Goal: Book appointment/travel/reservation

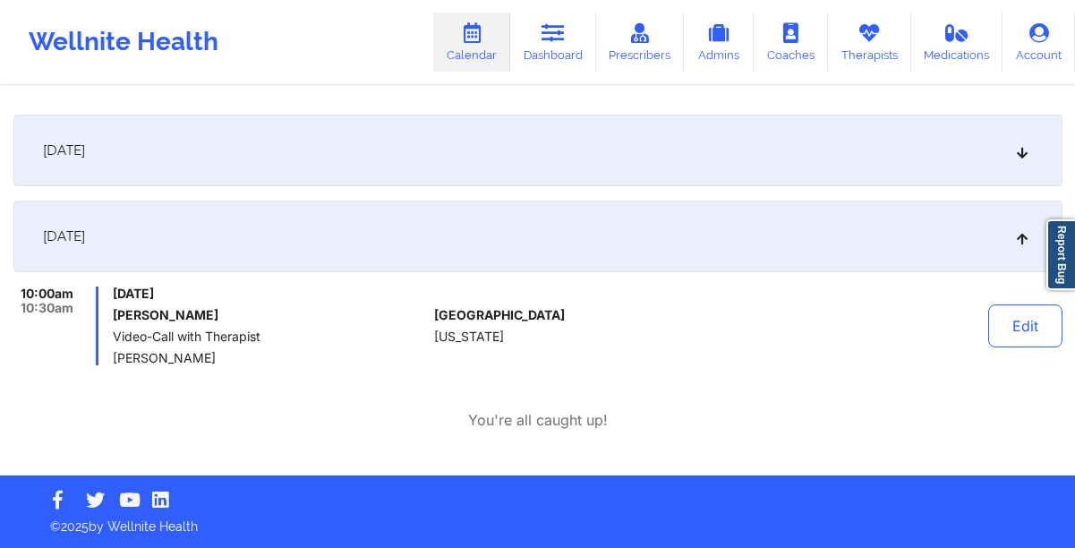
click at [484, 50] on link "Calendar" at bounding box center [471, 42] width 77 height 59
click at [475, 42] on icon at bounding box center [471, 33] width 23 height 20
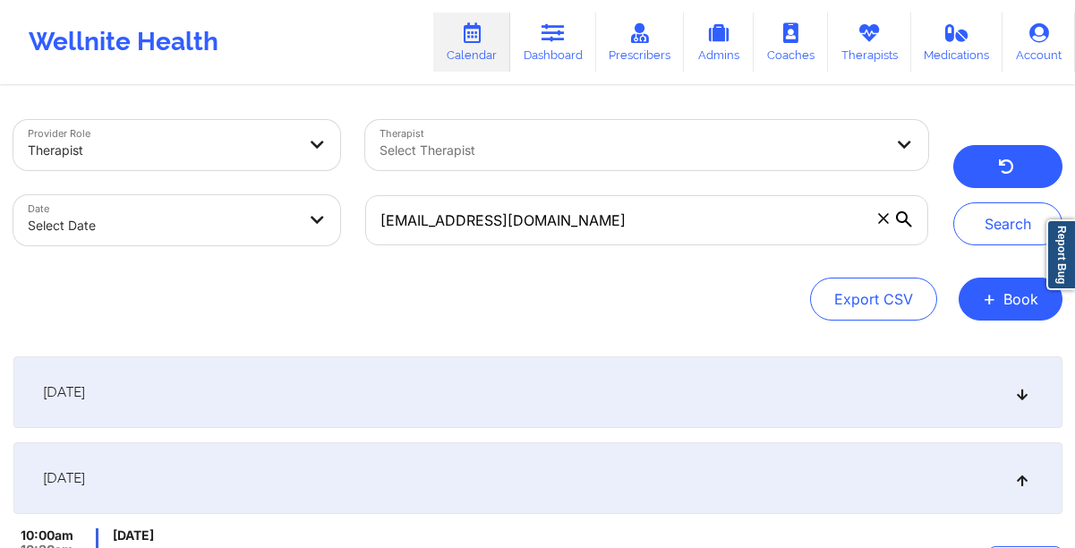
click at [1012, 166] on icon "button" at bounding box center [1005, 169] width 17 height 14
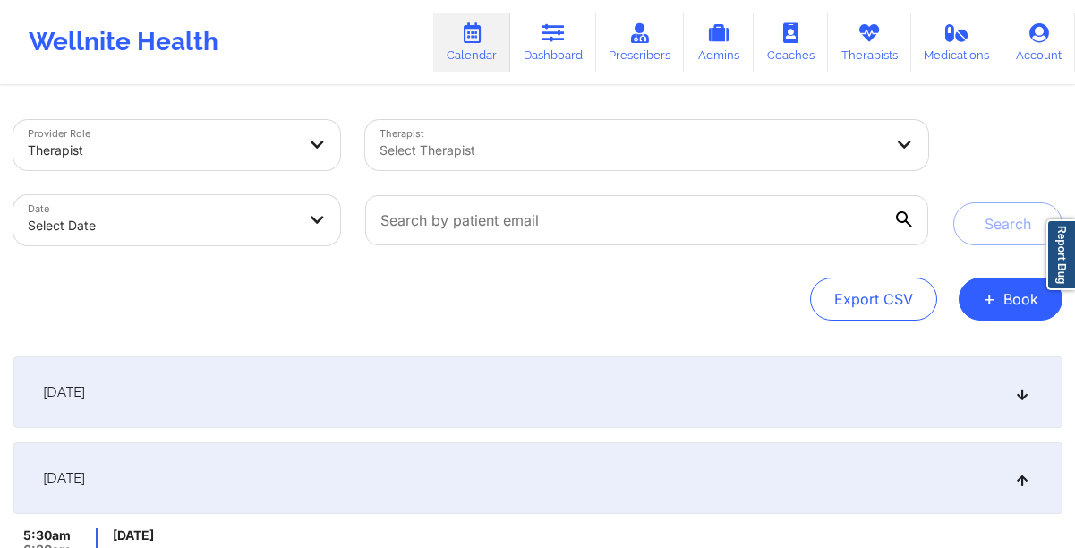
click at [564, 146] on div at bounding box center [631, 150] width 504 height 21
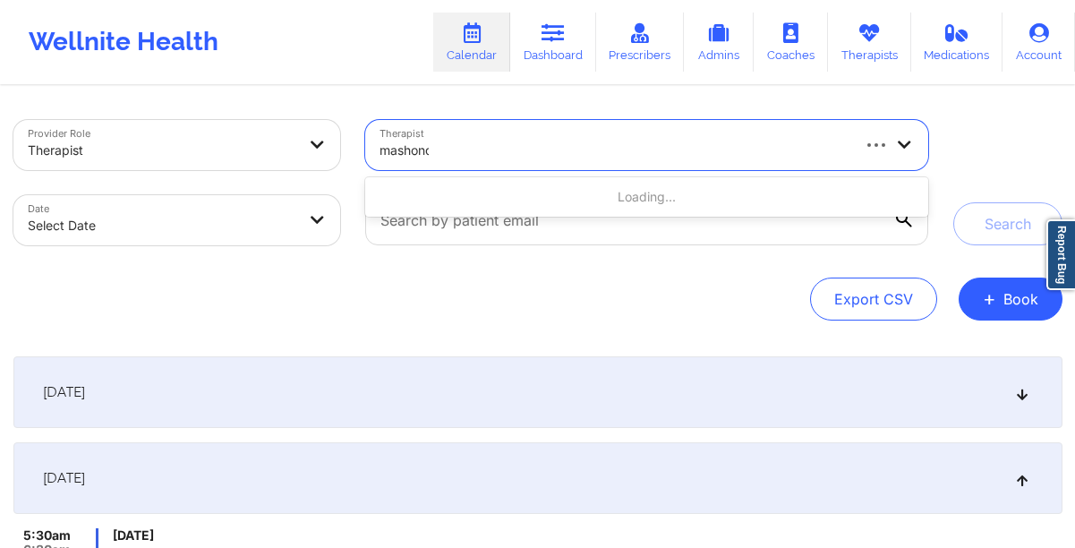
type input "[PERSON_NAME]"
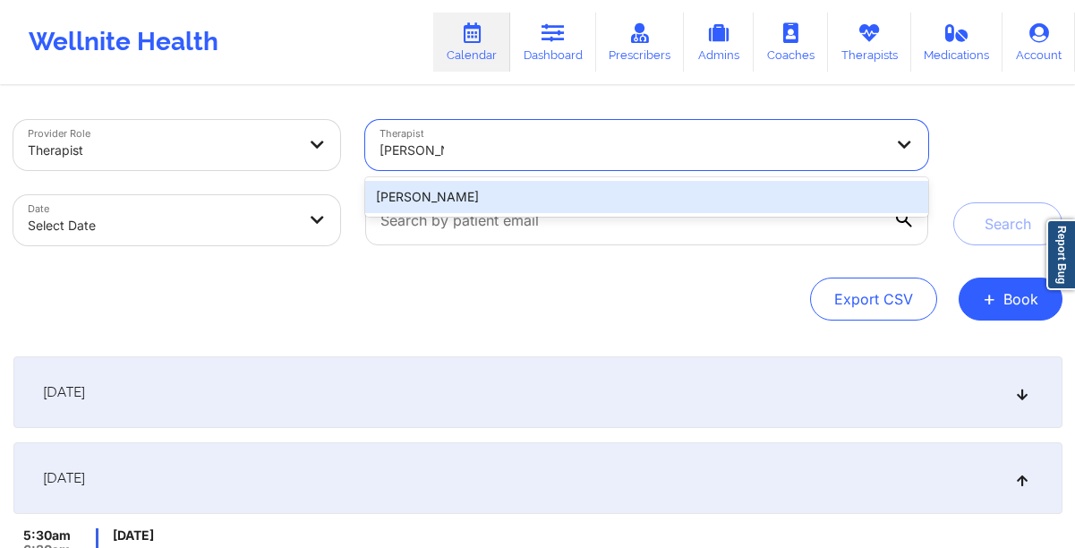
click at [456, 200] on div "[PERSON_NAME]" at bounding box center [646, 197] width 562 height 32
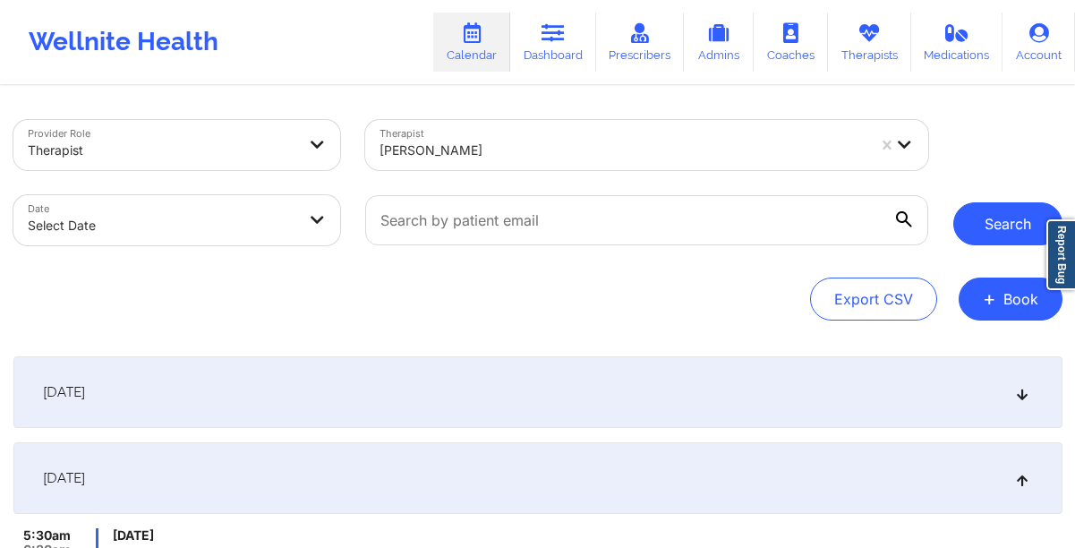
click at [987, 230] on button "Search" at bounding box center [1007, 223] width 109 height 43
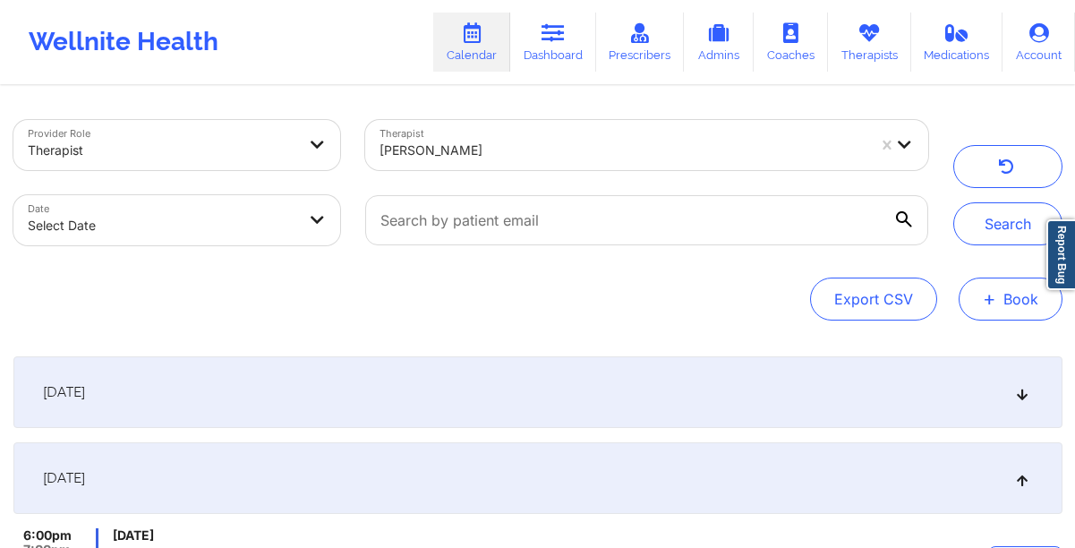
click at [985, 300] on span "+" at bounding box center [989, 299] width 13 height 10
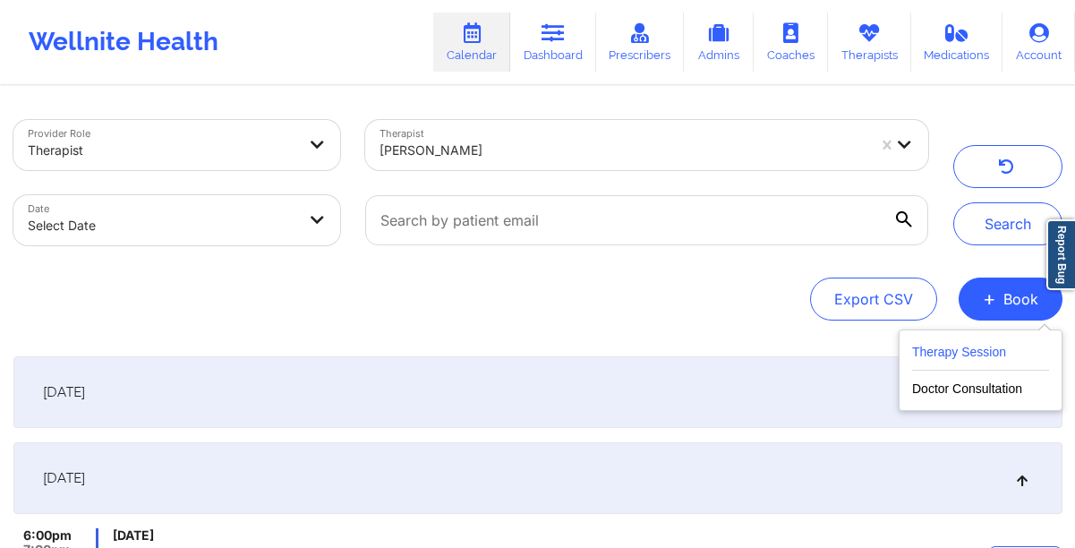
click at [949, 347] on button "Therapy Session" at bounding box center [980, 356] width 137 height 30
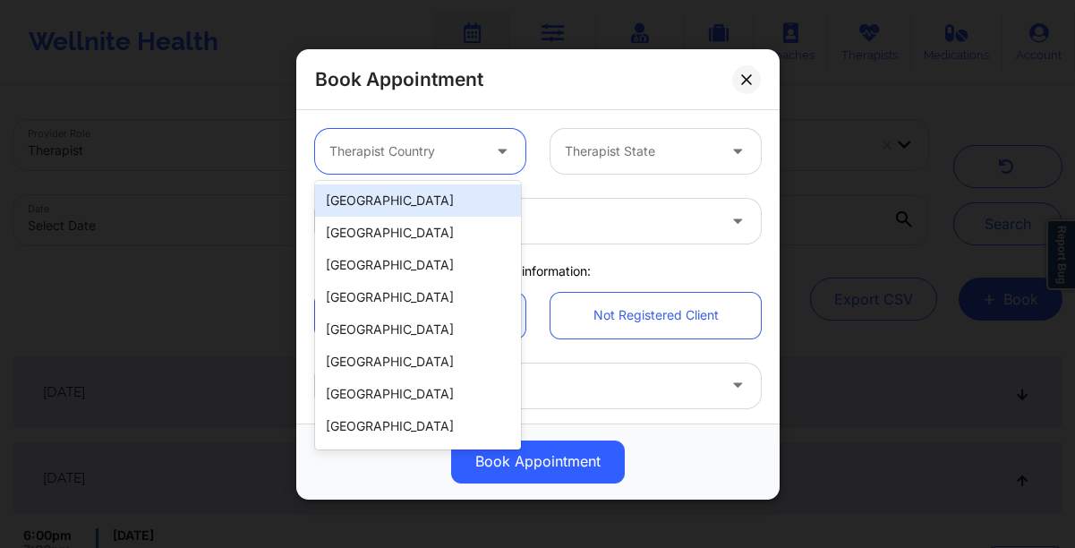
click at [413, 149] on div at bounding box center [404, 151] width 151 height 21
type input "u"
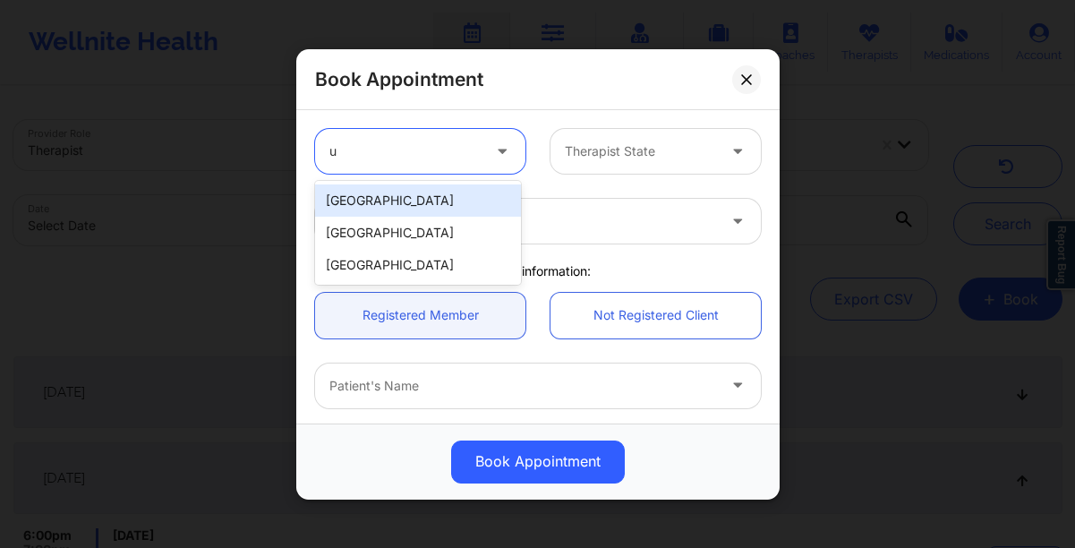
click at [413, 200] on div "[GEOGRAPHIC_DATA]" at bounding box center [418, 200] width 206 height 32
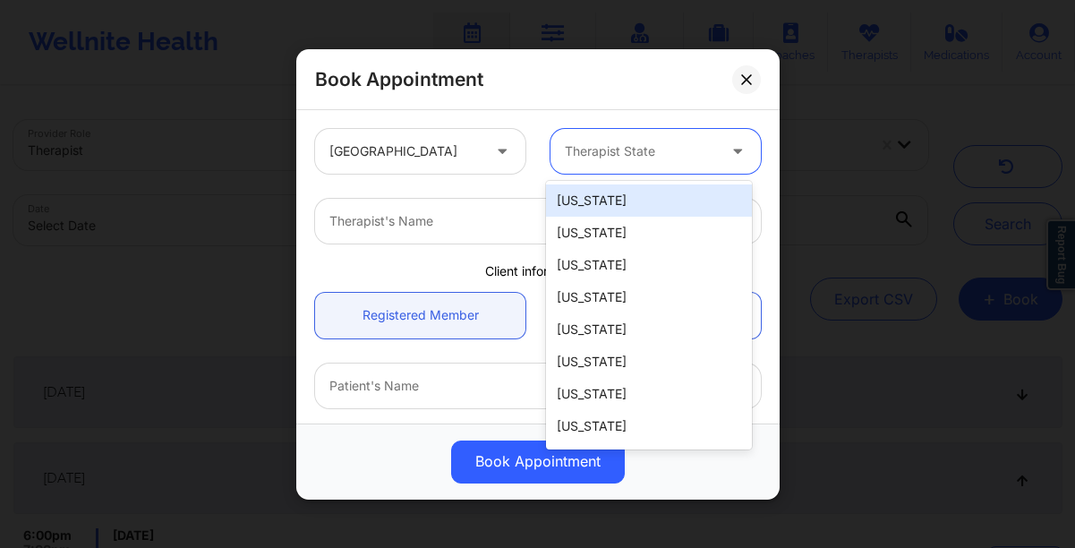
click at [635, 159] on div at bounding box center [640, 151] width 151 height 21
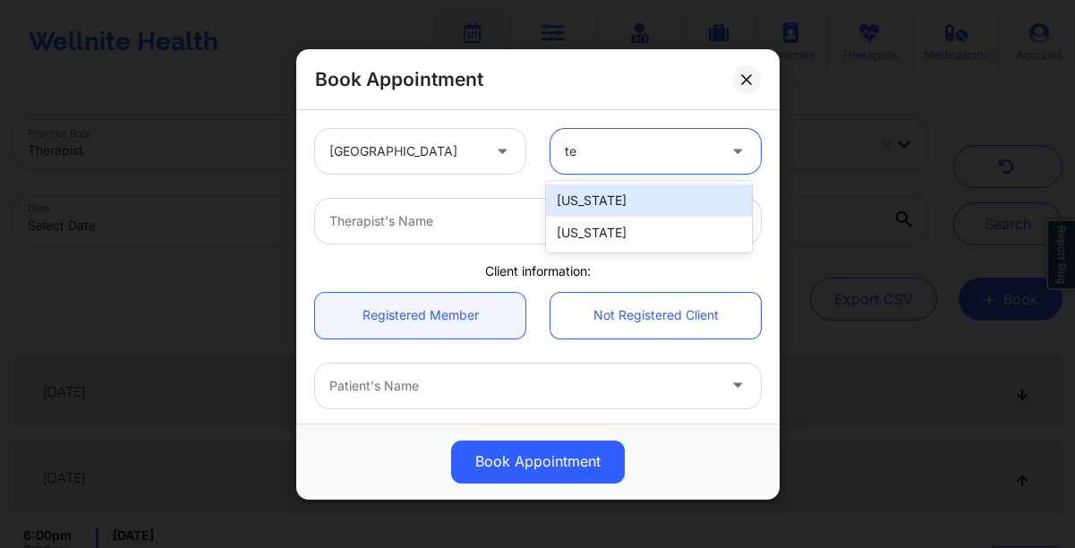
type input "t"
type input "north"
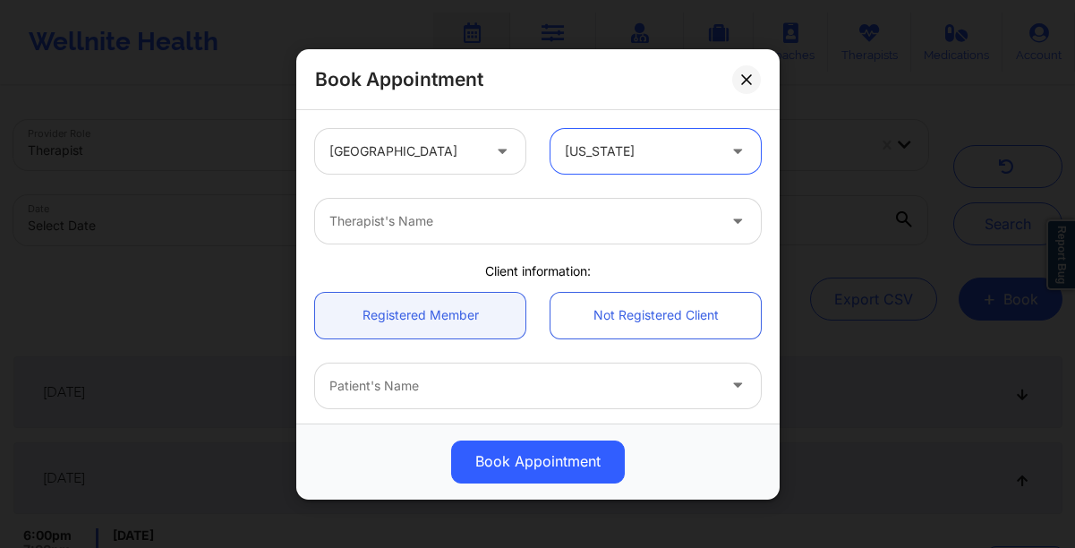
click at [556, 223] on div at bounding box center [522, 220] width 387 height 21
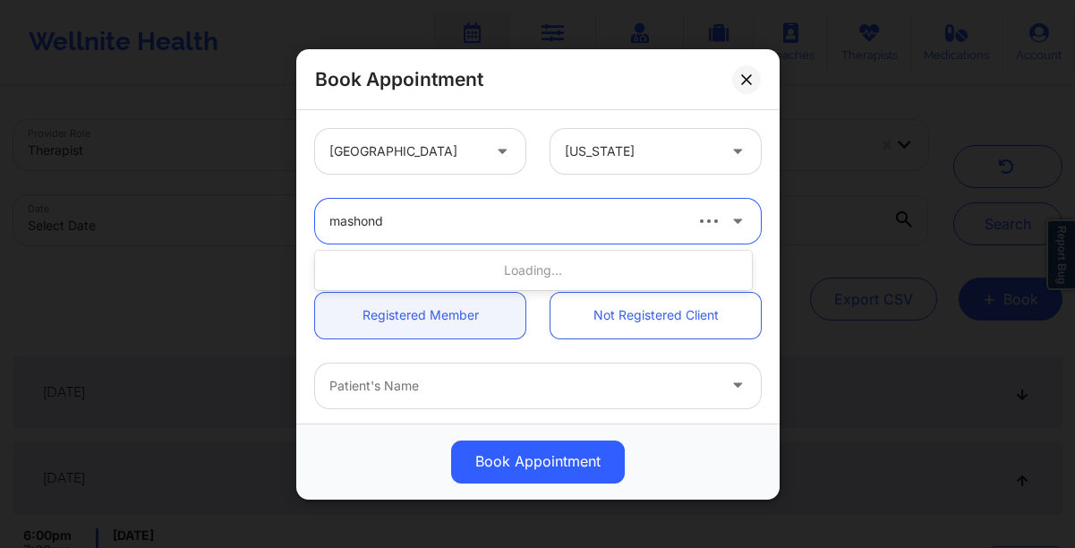
type input "[PERSON_NAME]"
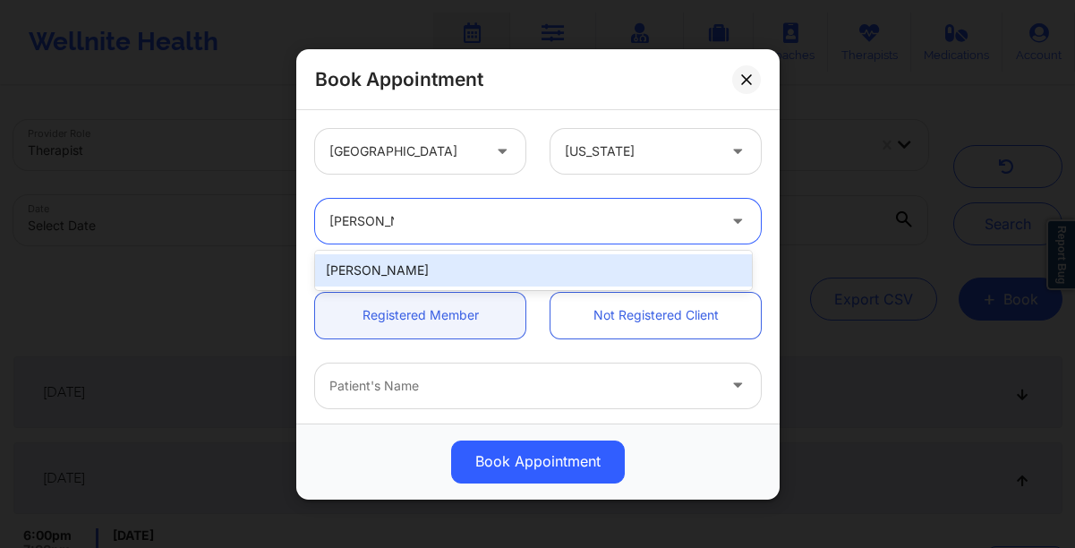
click at [431, 251] on div "[PERSON_NAME]" at bounding box center [533, 270] width 437 height 39
click at [418, 262] on div "[PERSON_NAME]" at bounding box center [533, 270] width 437 height 32
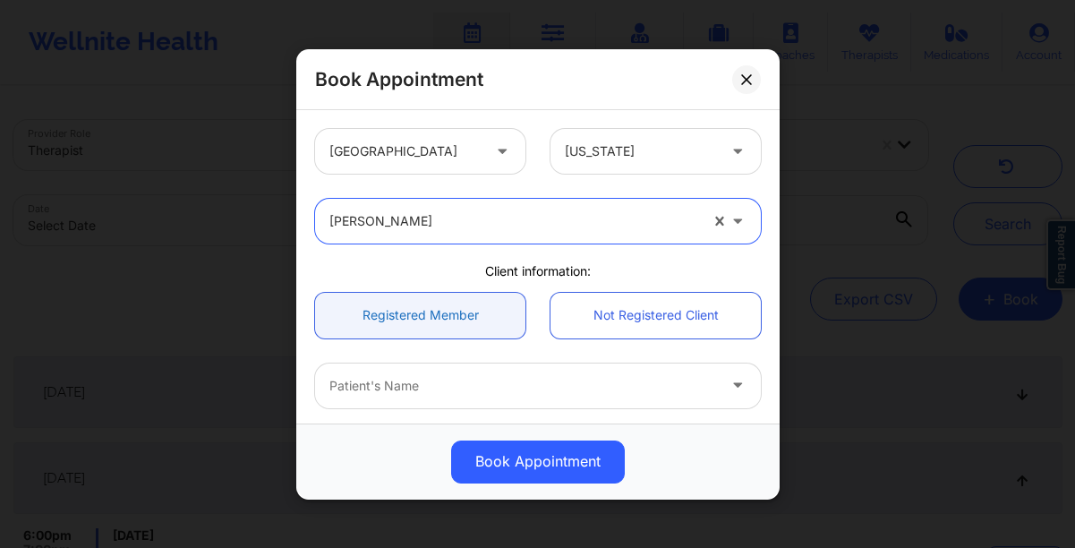
click at [416, 325] on link "Registered Member" at bounding box center [420, 315] width 210 height 46
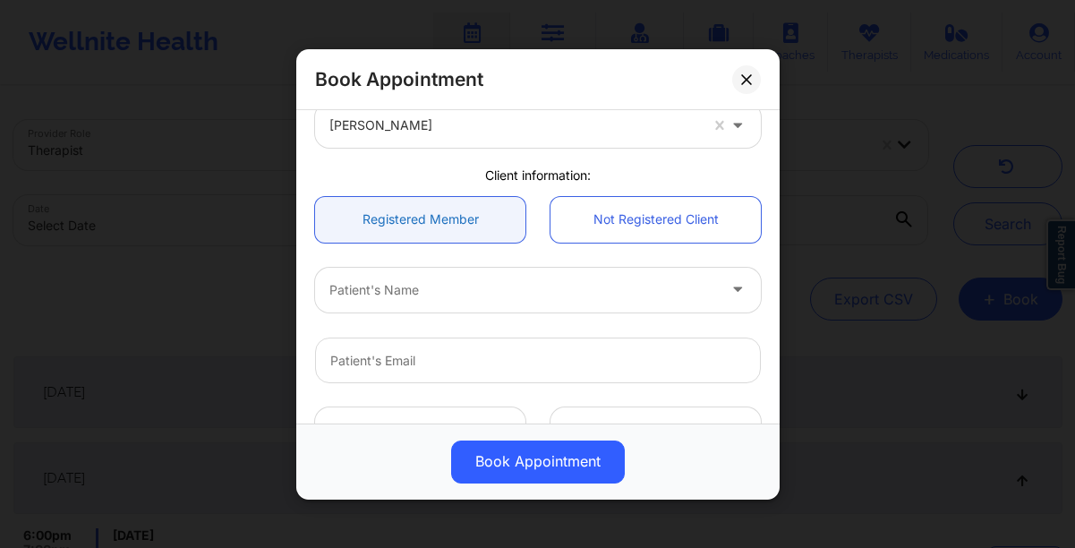
scroll to position [98, 0]
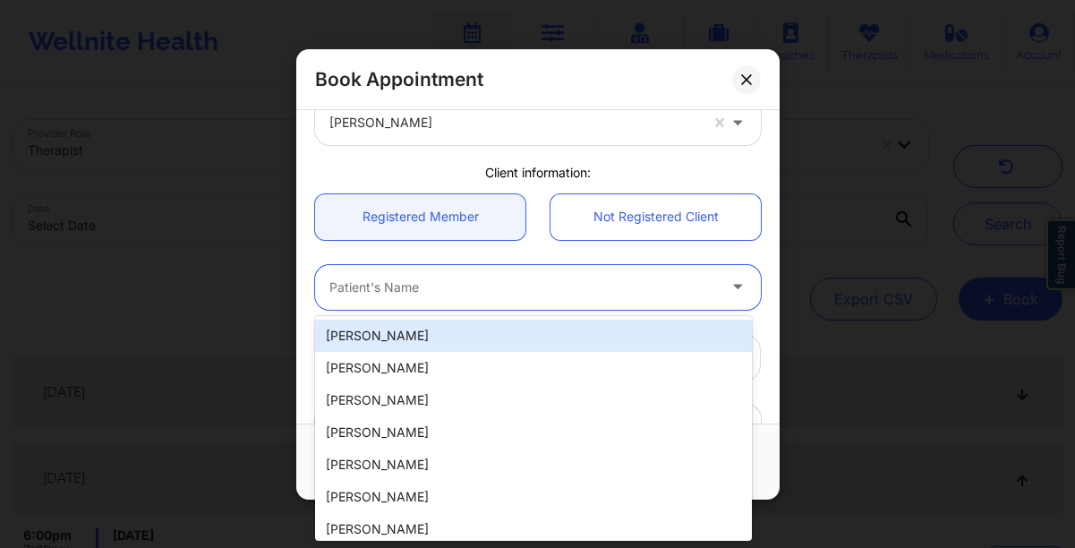
click at [423, 298] on div "Patient's Name" at bounding box center [516, 286] width 403 height 45
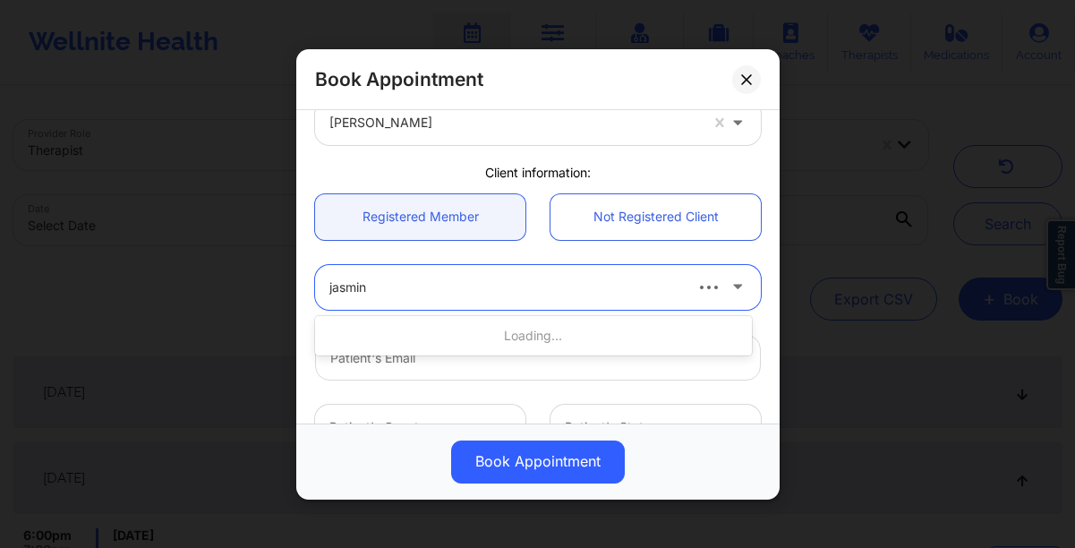
type input "jasmine"
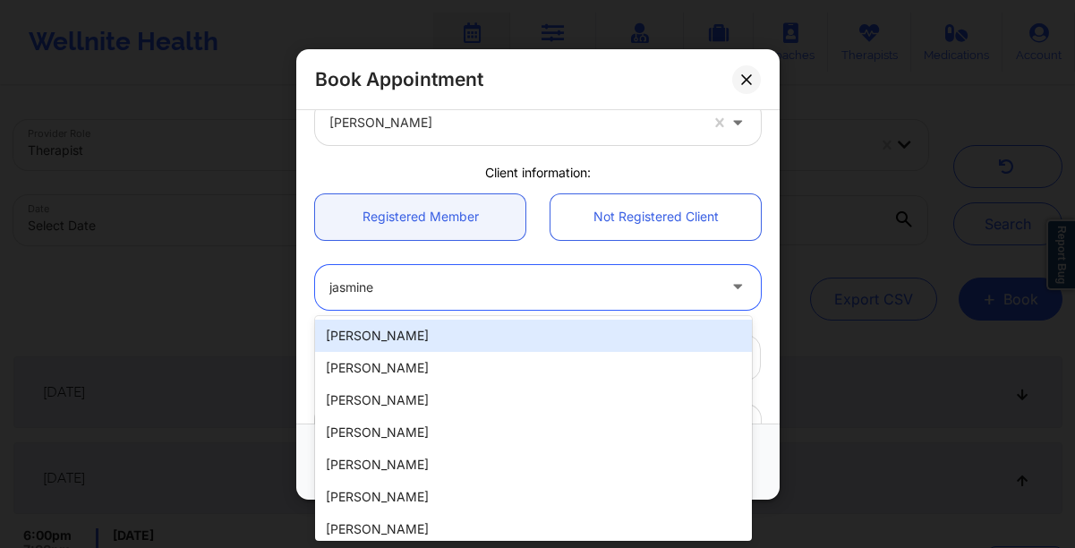
click at [390, 345] on div "[PERSON_NAME]" at bounding box center [533, 335] width 437 height 32
type input "[EMAIL_ADDRESS][DOMAIN_NAME]"
type input "7575604805"
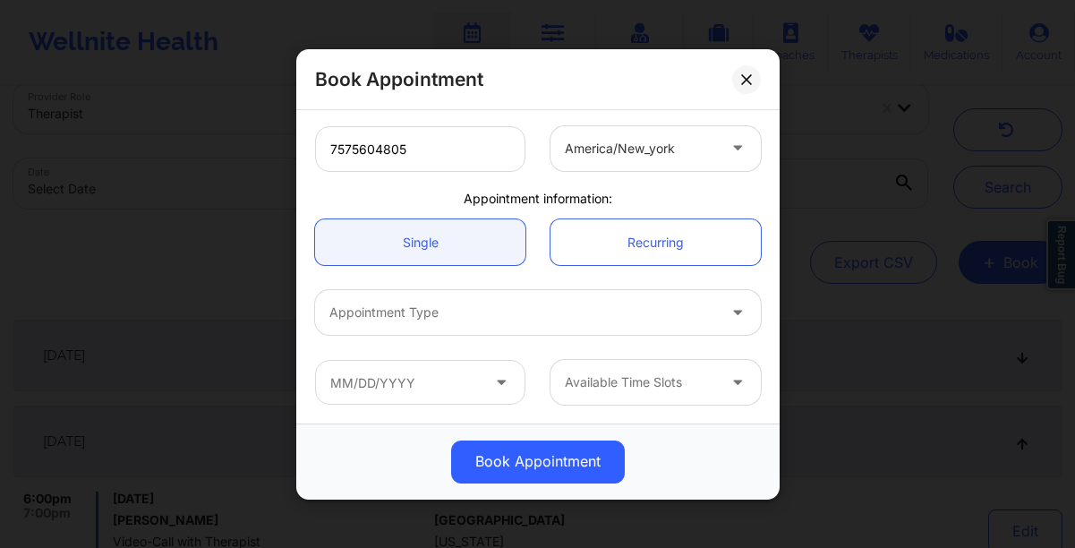
scroll to position [36, 0]
click at [493, 309] on div at bounding box center [522, 312] width 387 height 21
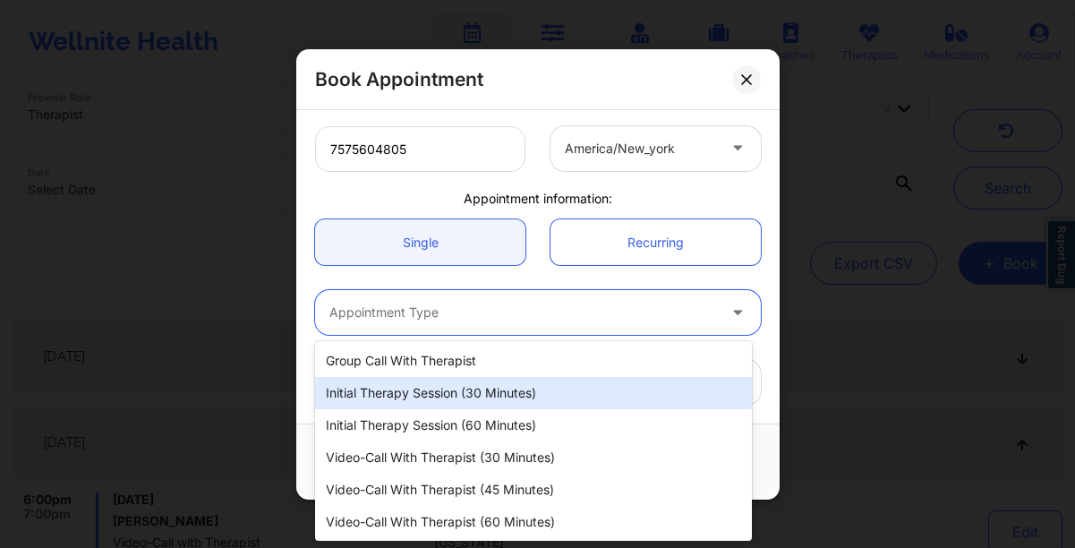
click at [490, 396] on div "Initial Therapy Session (30 minutes)" at bounding box center [533, 393] width 437 height 32
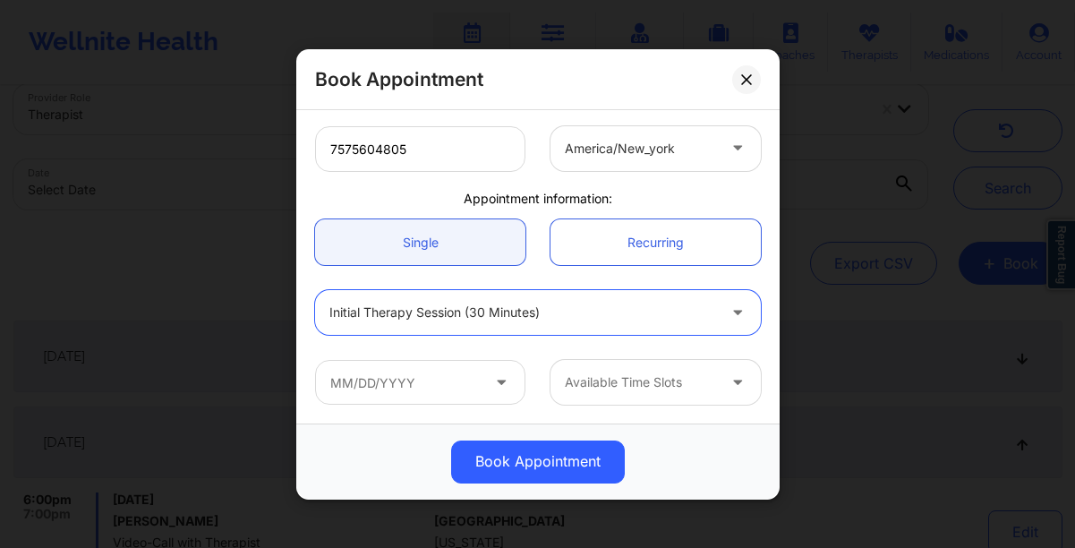
click at [501, 383] on icon at bounding box center [501, 378] width 18 height 15
click at [497, 382] on icon at bounding box center [501, 378] width 18 height 15
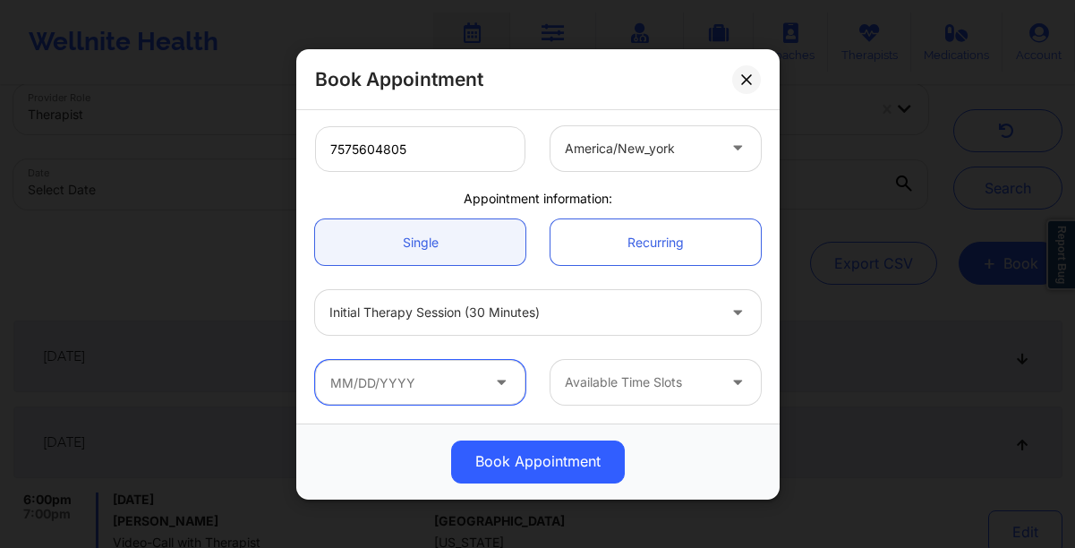
click at [430, 380] on input "text" at bounding box center [420, 382] width 210 height 45
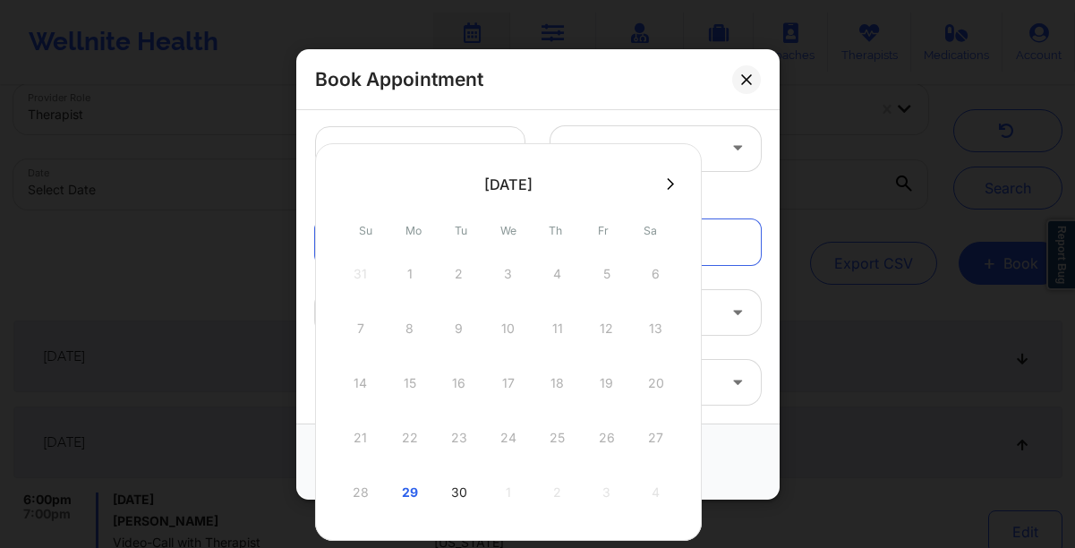
click at [677, 186] on button at bounding box center [670, 183] width 18 height 15
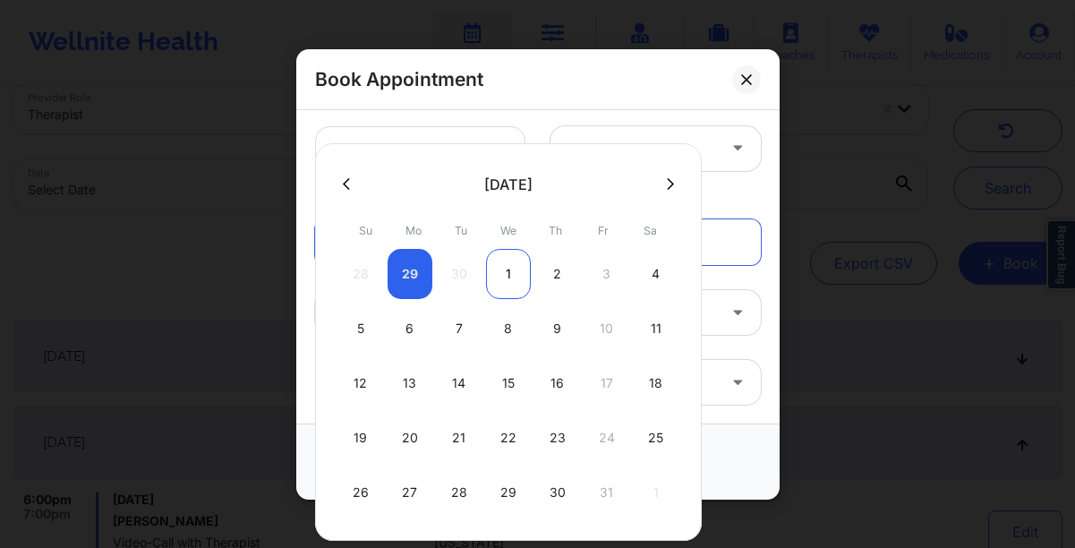
click at [500, 278] on div "1" at bounding box center [508, 274] width 45 height 50
type input "[DATE]"
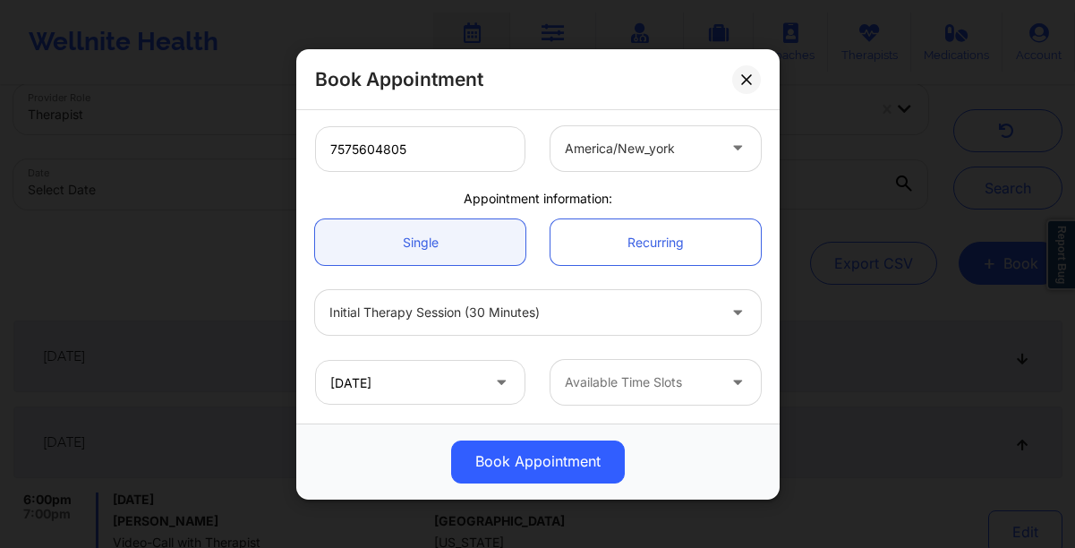
click at [642, 394] on div "Available Time Slots" at bounding box center [633, 382] width 167 height 45
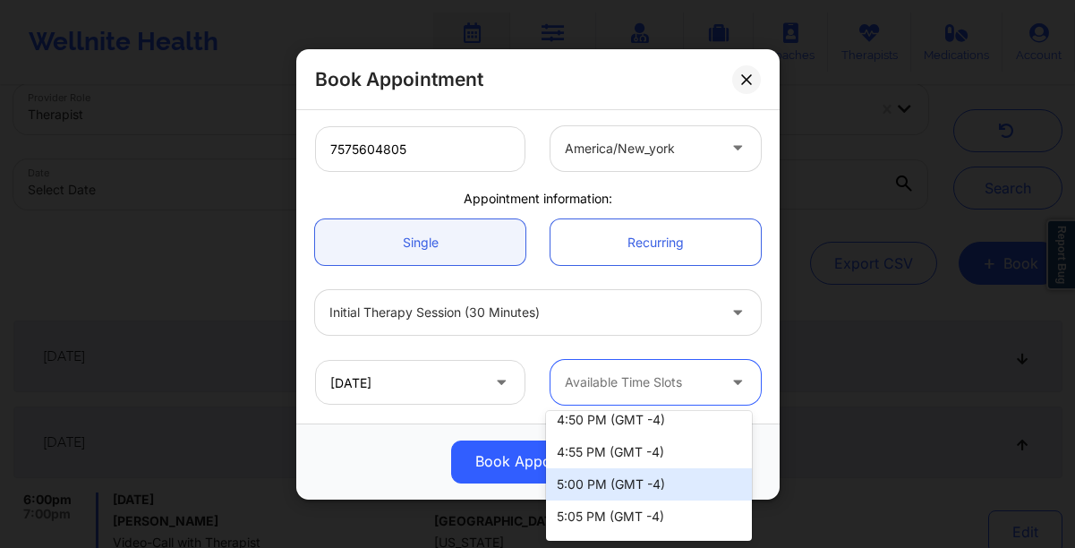
scroll to position [2849, 0]
click at [628, 478] on div "5:00 PM (GMT -4)" at bounding box center [649, 481] width 206 height 32
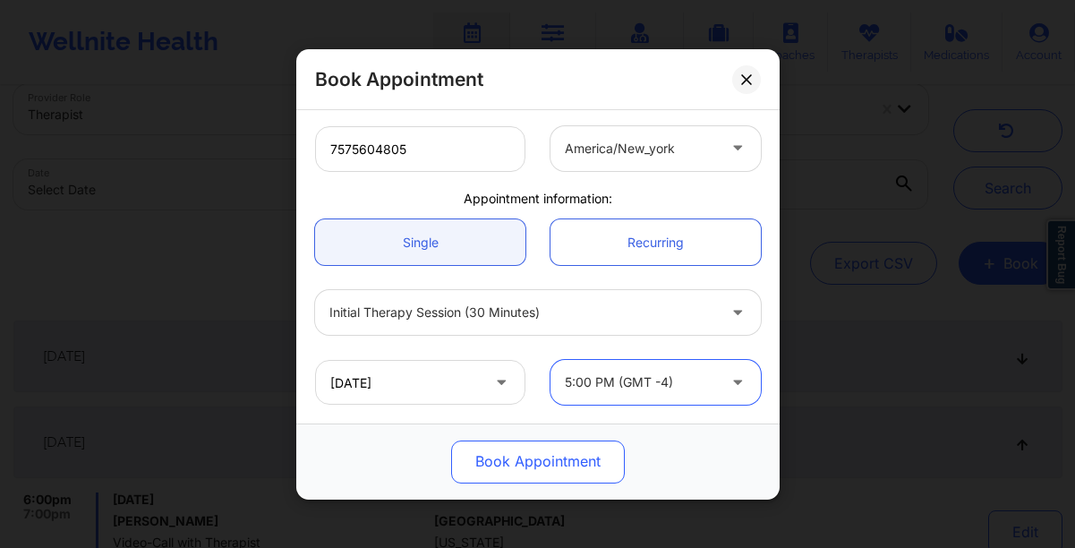
click at [557, 455] on button "Book Appointment" at bounding box center [538, 460] width 174 height 43
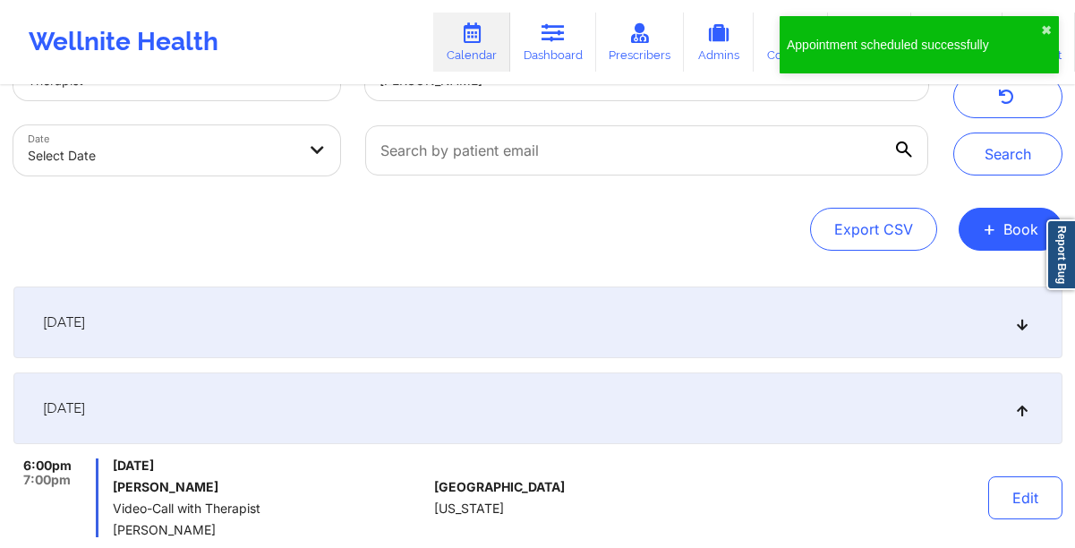
scroll to position [0, 0]
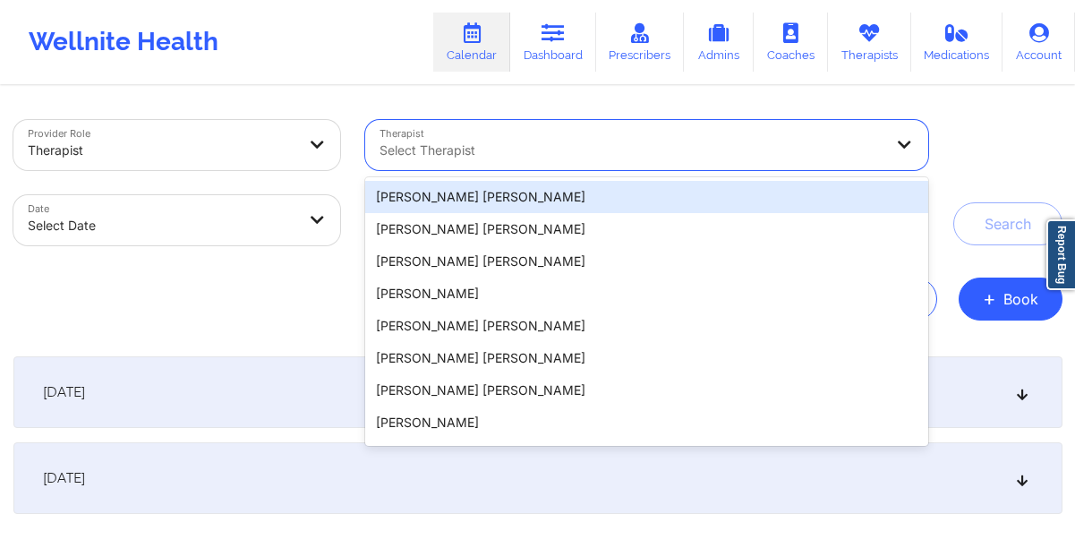
click at [482, 142] on div at bounding box center [631, 150] width 504 height 21
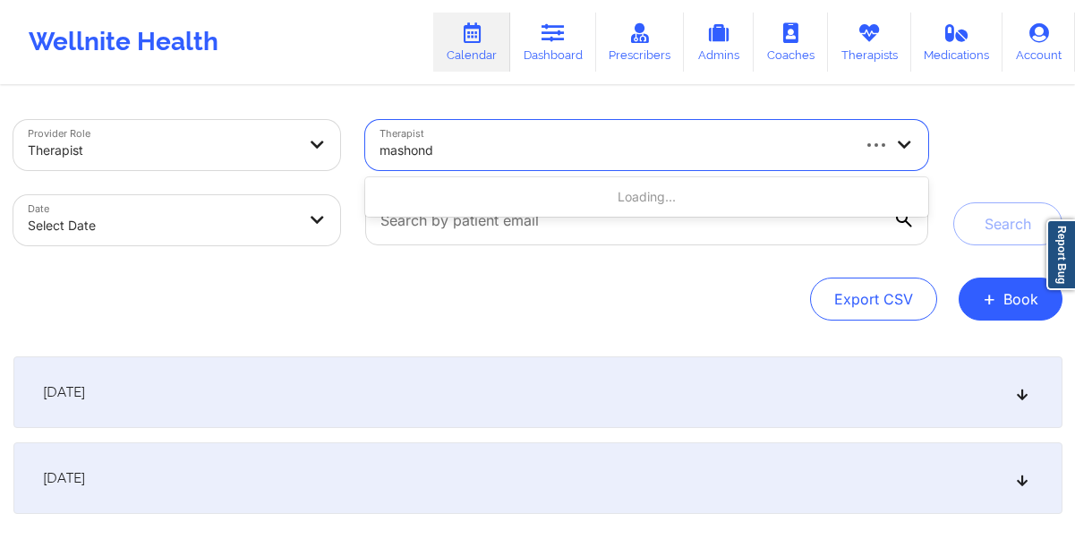
type input "[PERSON_NAME]"
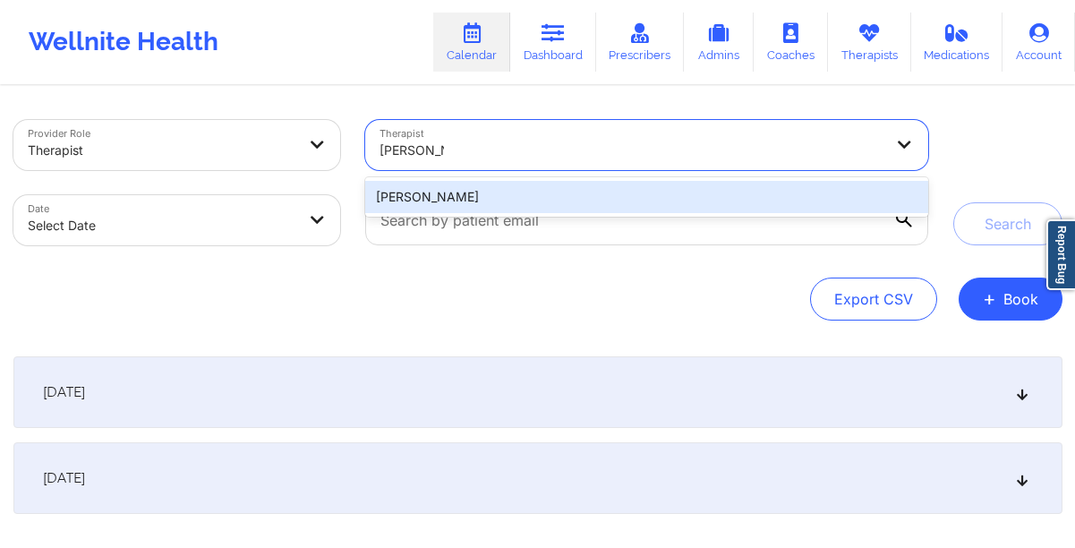
click at [490, 200] on div "[PERSON_NAME]" at bounding box center [646, 197] width 562 height 32
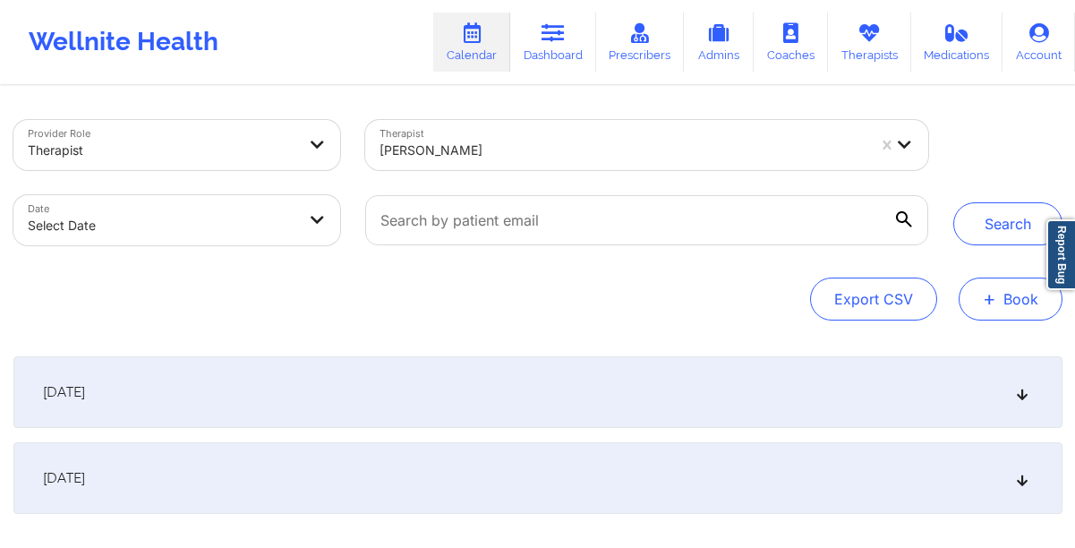
click at [1034, 301] on button "+ Book" at bounding box center [1010, 298] width 104 height 43
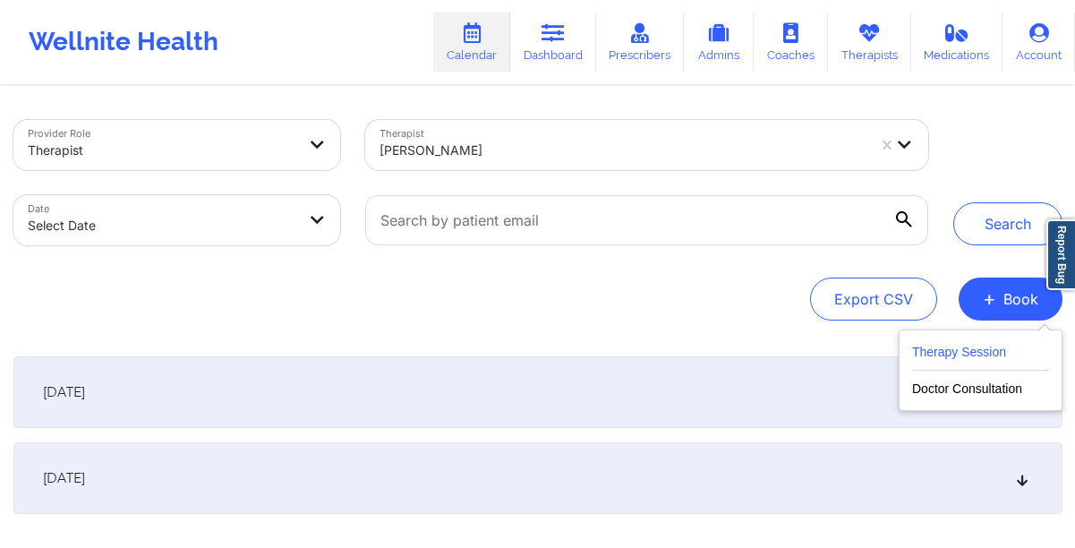
click at [988, 350] on button "Therapy Session" at bounding box center [980, 356] width 137 height 30
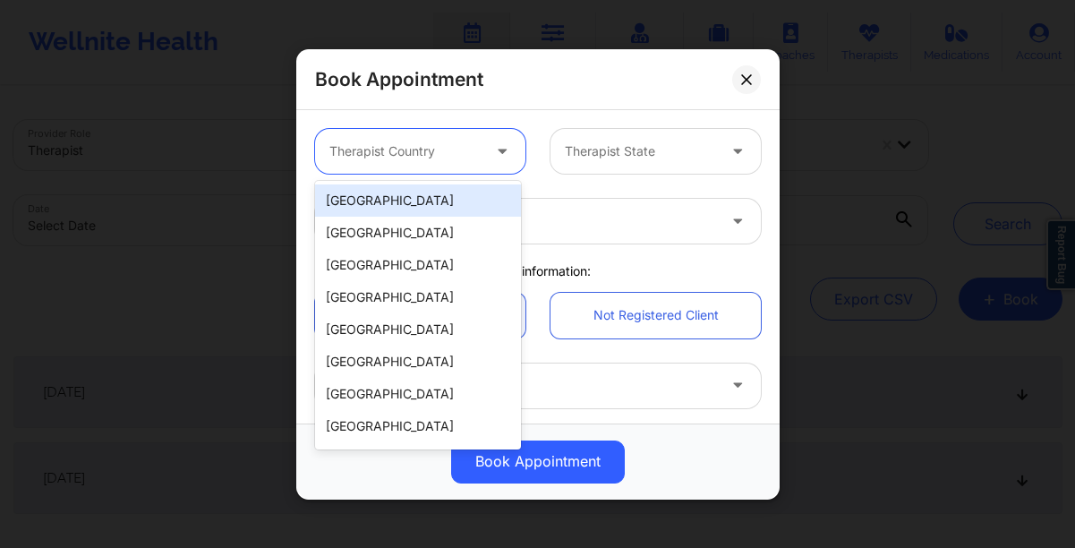
click at [482, 154] on div at bounding box center [503, 151] width 43 height 45
click at [451, 198] on div "[GEOGRAPHIC_DATA]" at bounding box center [418, 200] width 206 height 32
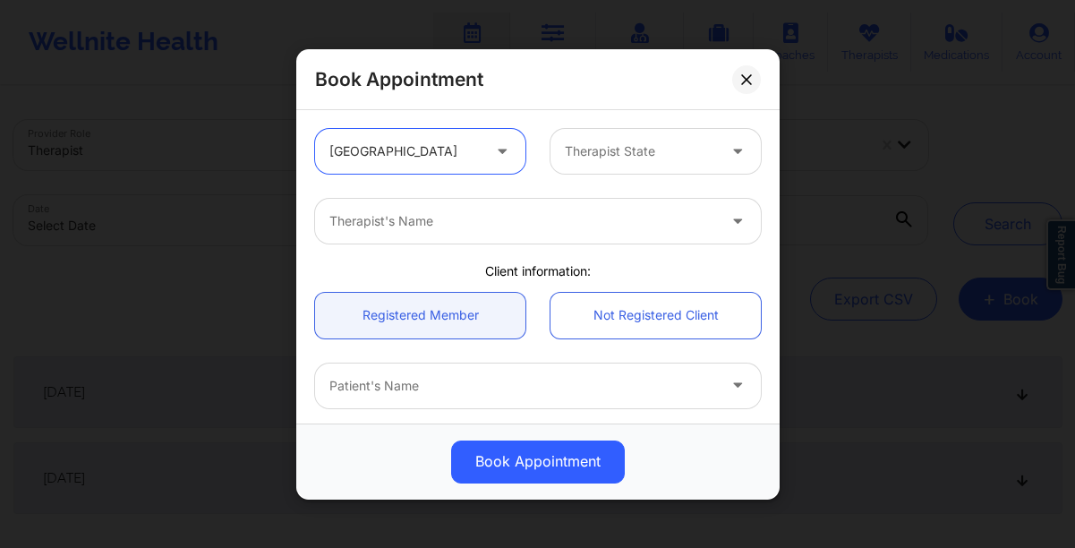
click at [667, 158] on div at bounding box center [640, 151] width 151 height 21
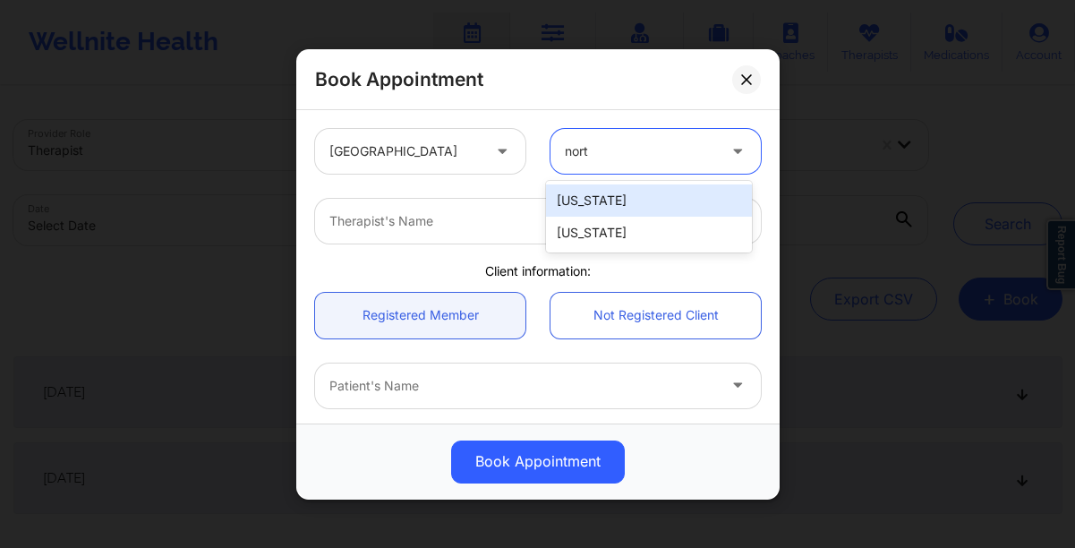
type input "north"
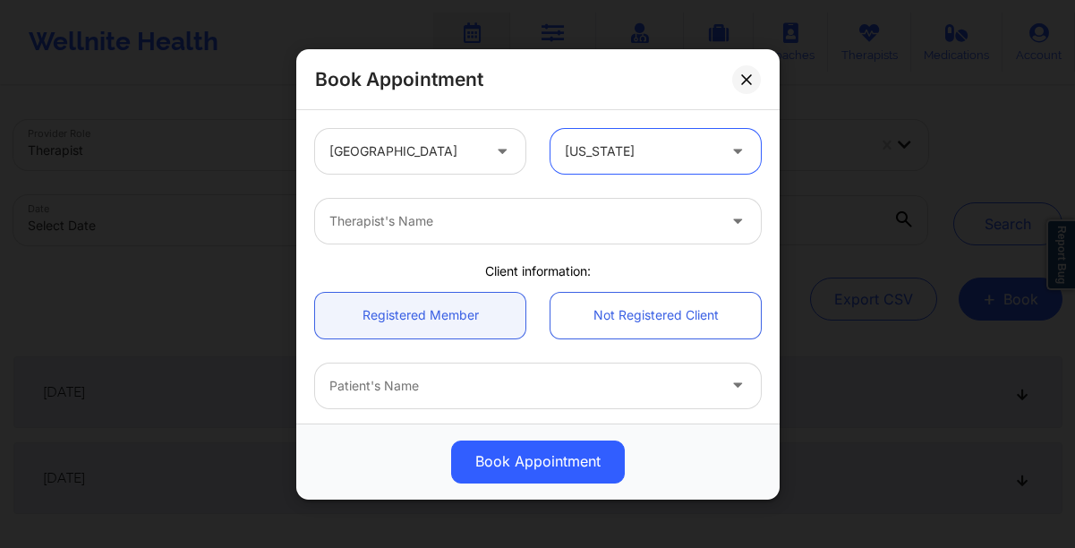
click at [618, 219] on div at bounding box center [522, 220] width 387 height 21
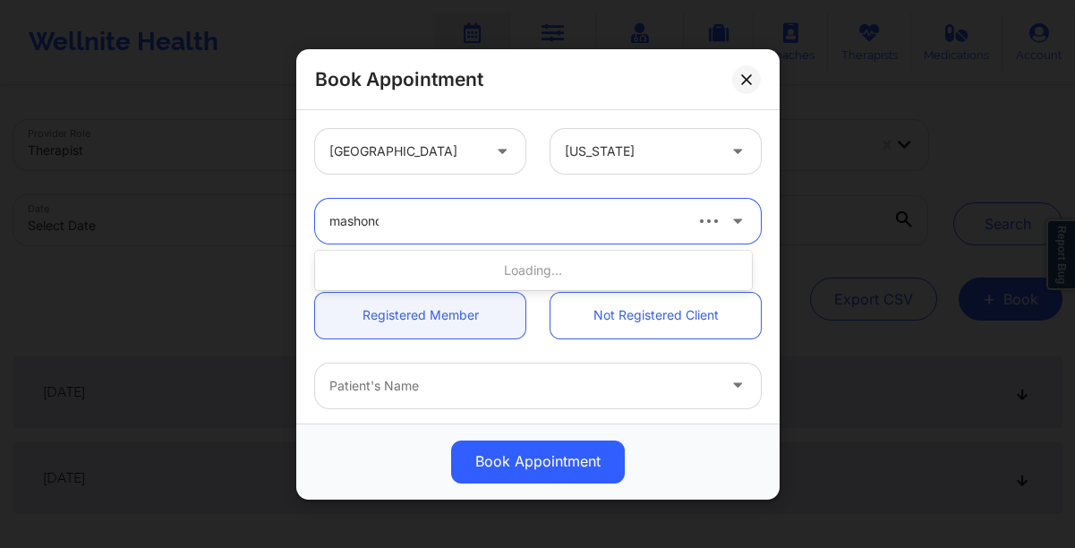
type input "[PERSON_NAME]"
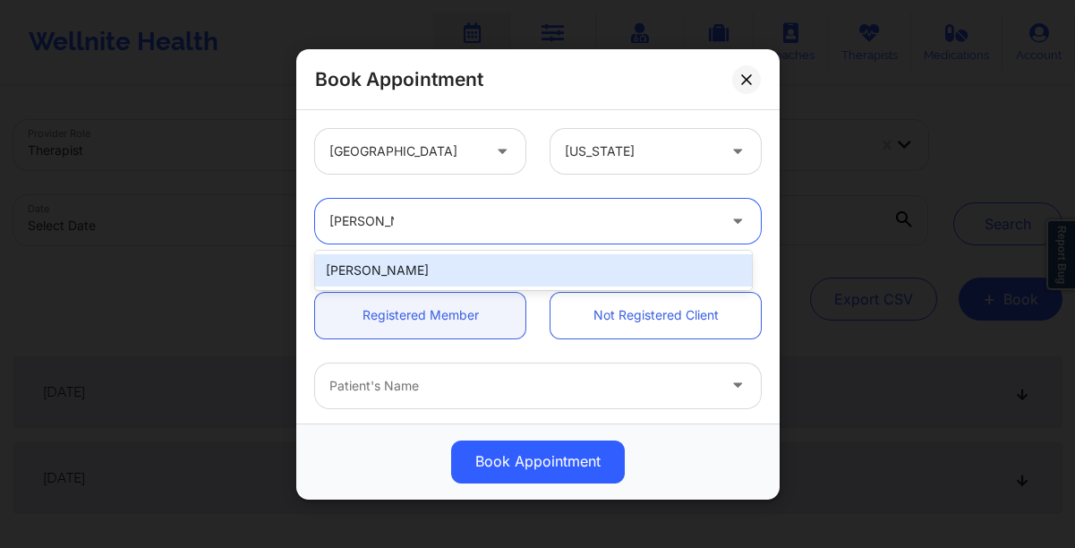
click at [498, 268] on div "[PERSON_NAME]" at bounding box center [533, 270] width 437 height 32
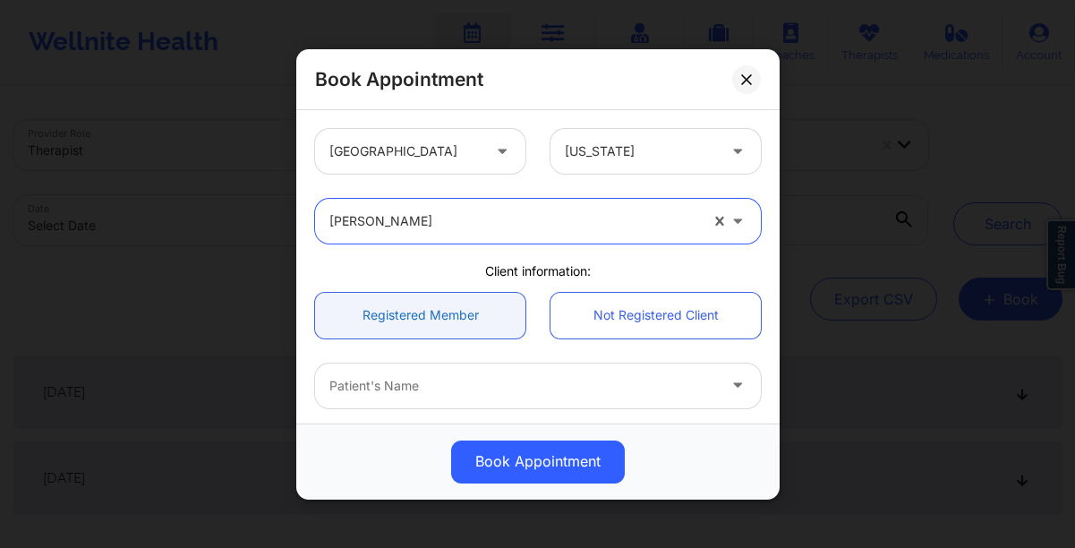
click at [388, 313] on link "Registered Member" at bounding box center [420, 315] width 210 height 46
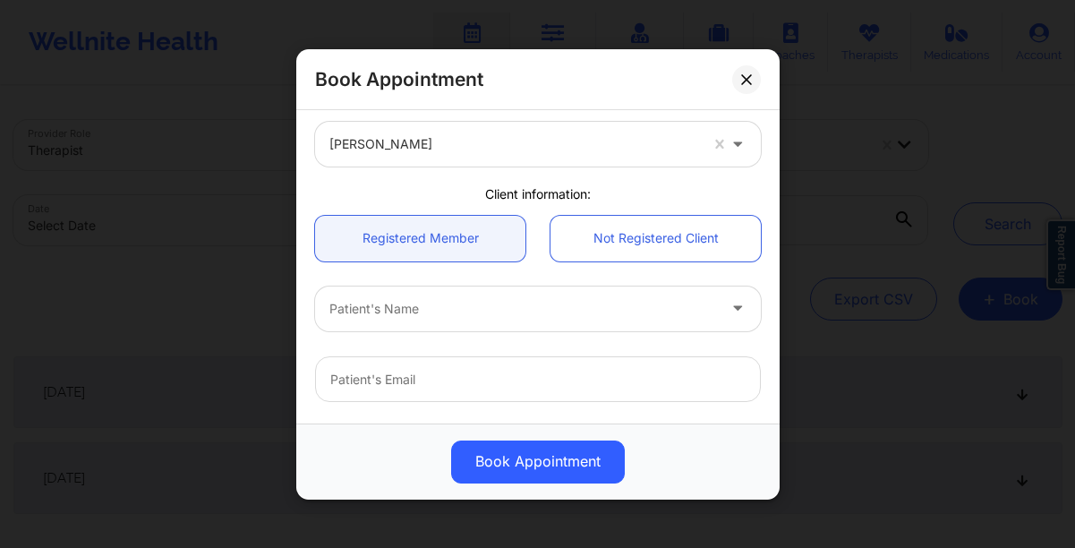
scroll to position [76, 0]
click at [388, 315] on div at bounding box center [522, 309] width 387 height 21
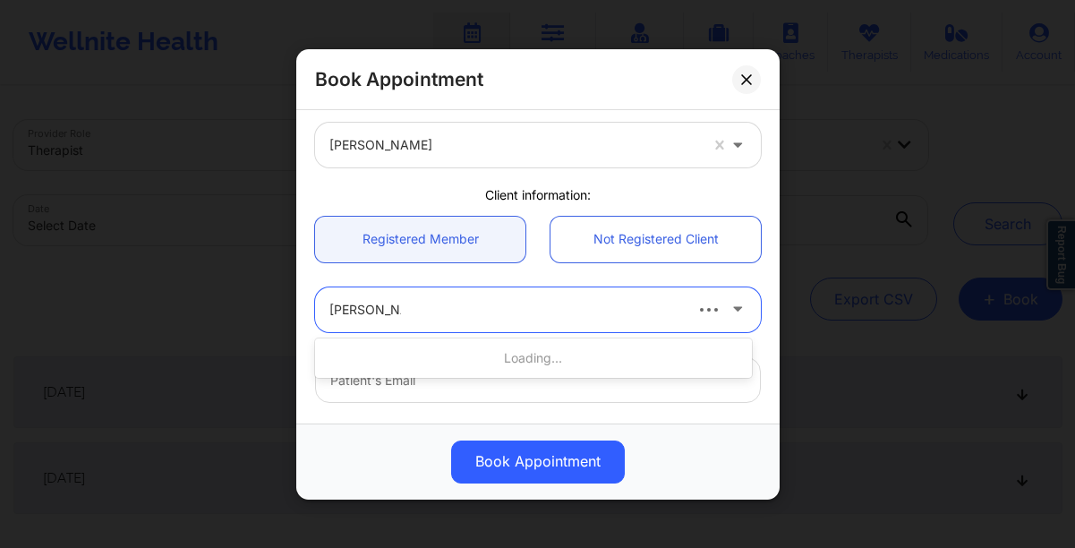
type input "[PERSON_NAME]"
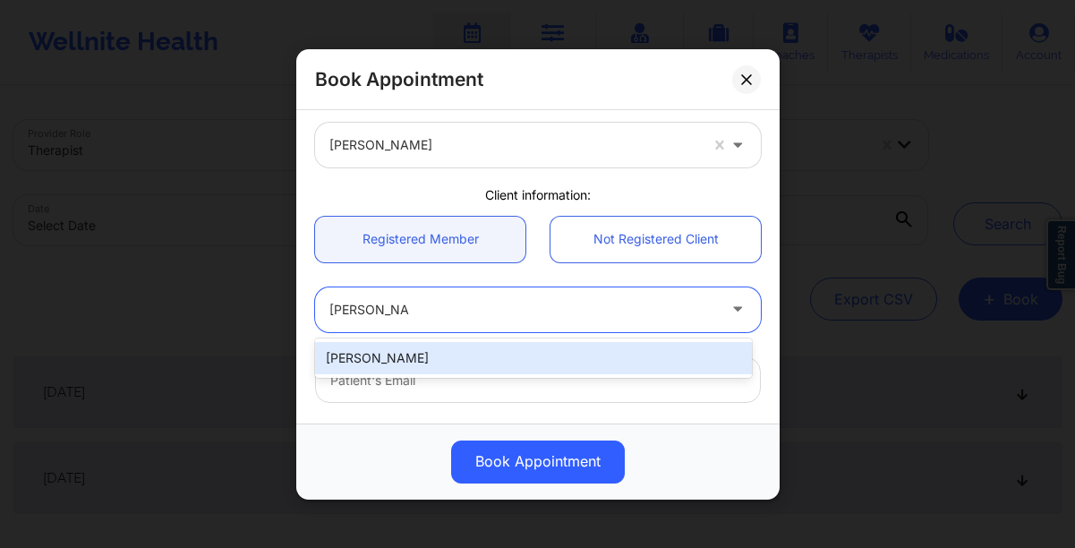
click at [357, 363] on div "[PERSON_NAME]" at bounding box center [533, 358] width 437 height 32
type input "[EMAIL_ADDRESS][DOMAIN_NAME]"
type input "7575604805"
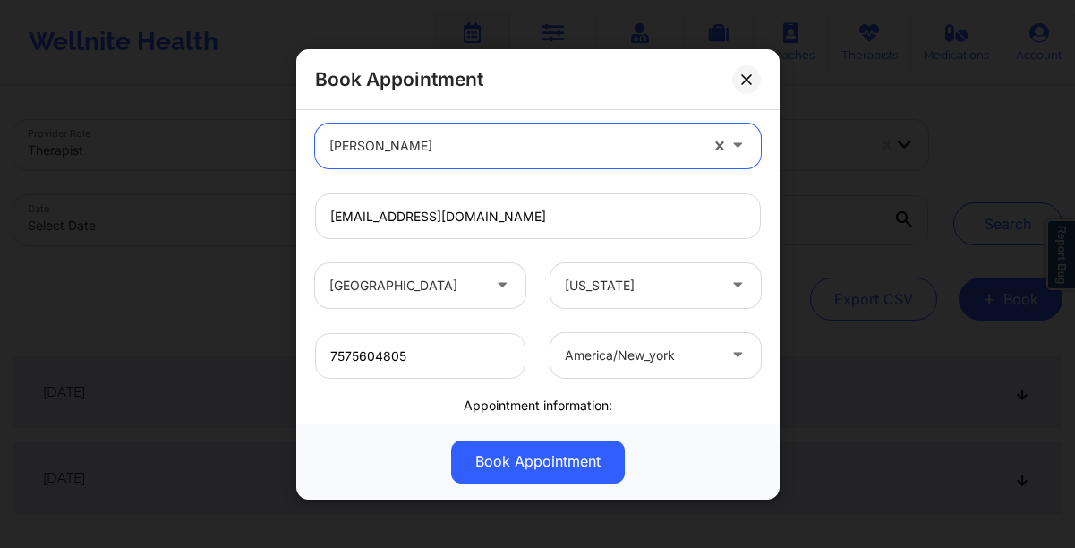
scroll to position [244, 0]
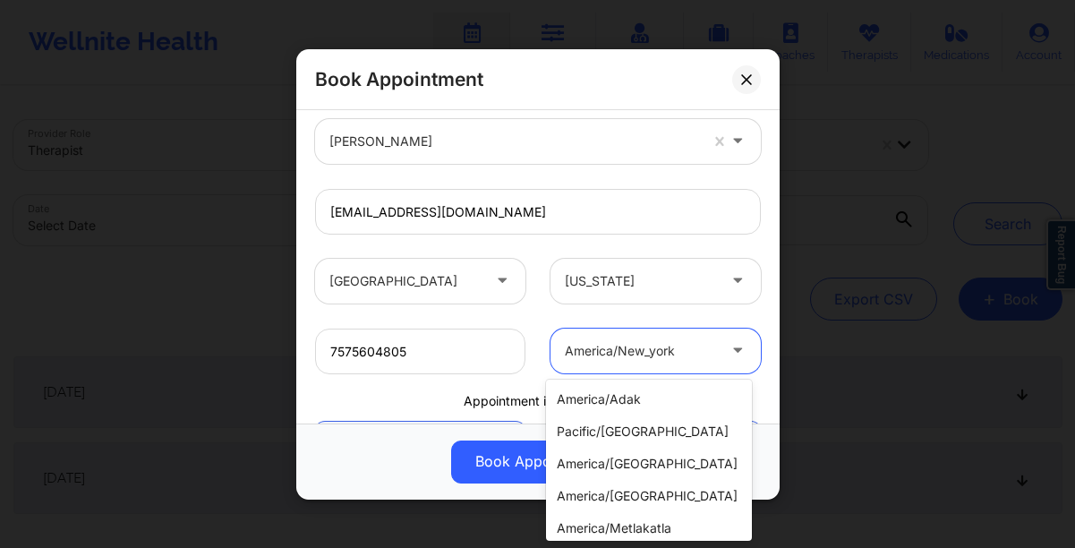
click at [728, 354] on icon at bounding box center [737, 346] width 18 height 15
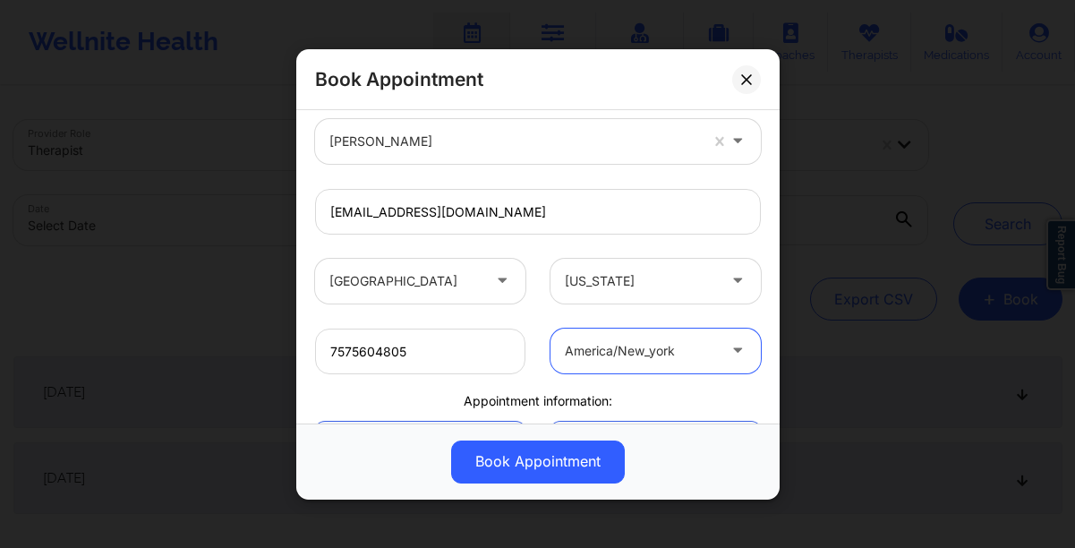
scroll to position [447, 0]
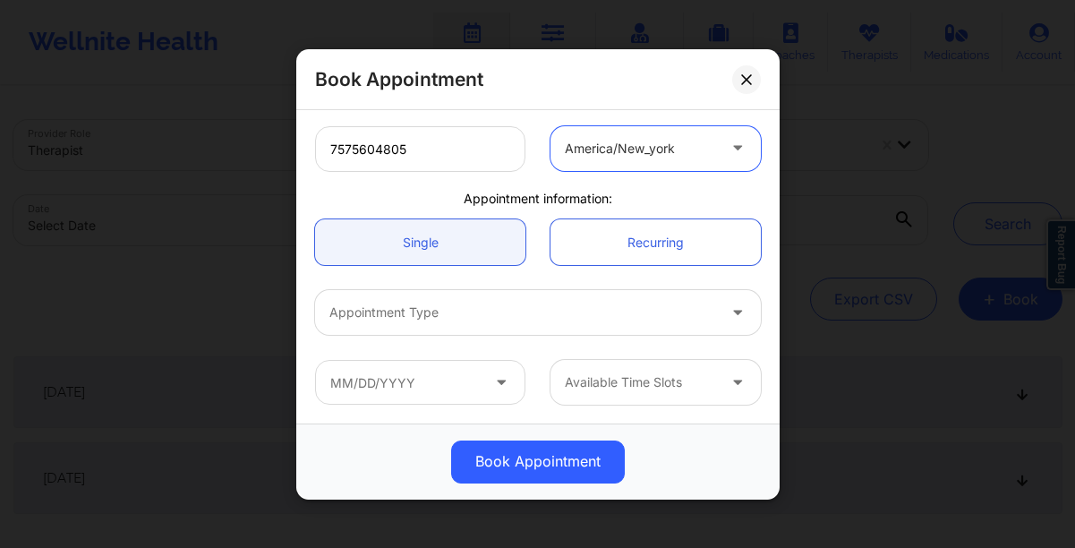
click at [423, 313] on div at bounding box center [522, 312] width 387 height 21
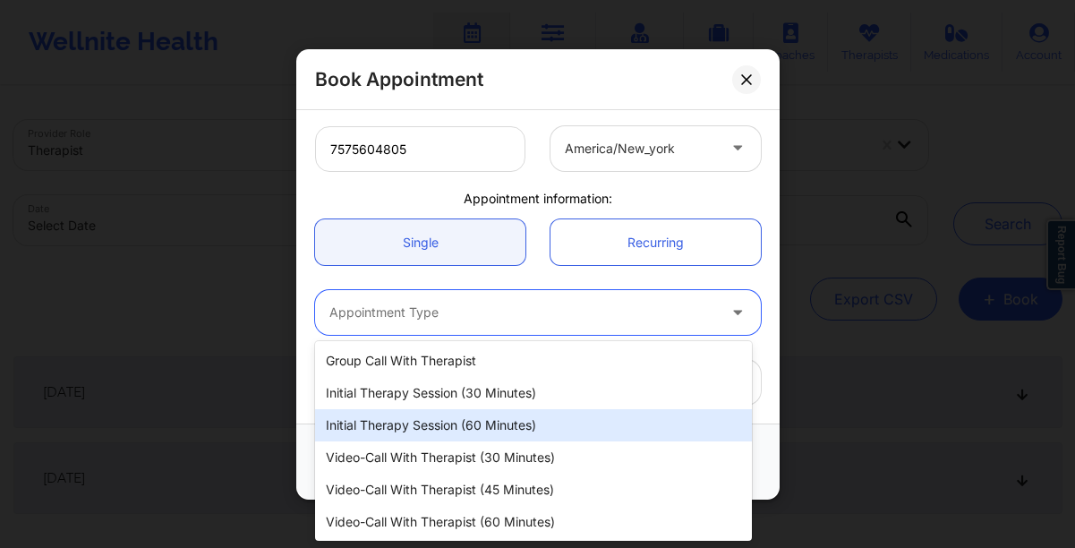
click at [444, 431] on div "Initial Therapy Session (60 minutes)" at bounding box center [533, 425] width 437 height 32
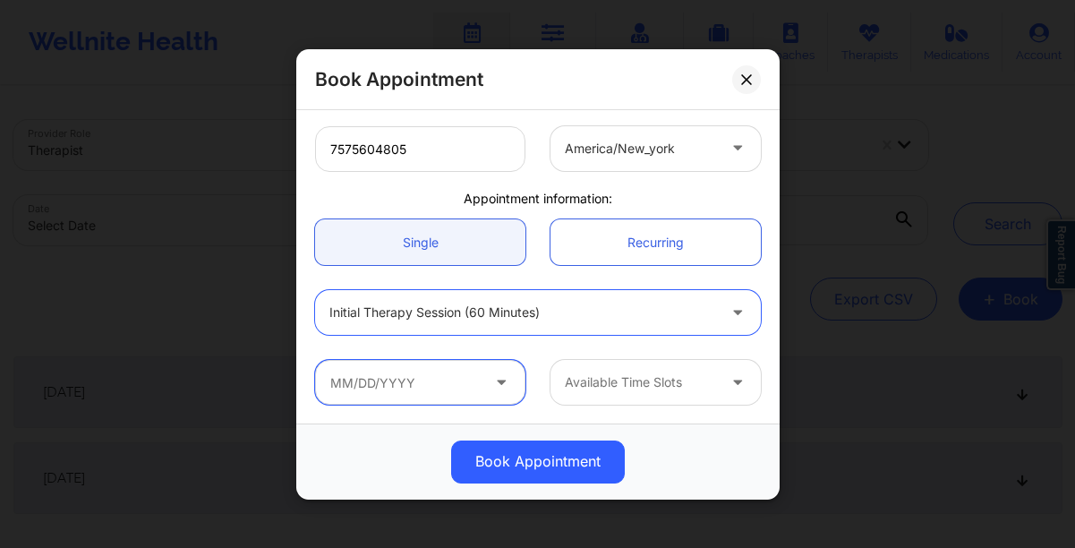
click at [501, 392] on input "text" at bounding box center [420, 382] width 210 height 45
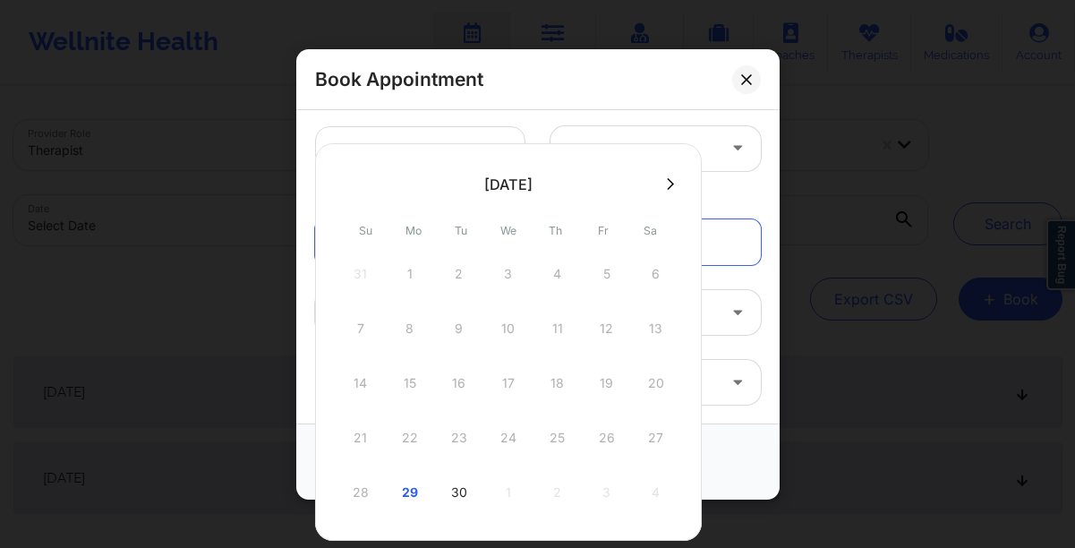
click at [667, 187] on icon at bounding box center [670, 183] width 7 height 12
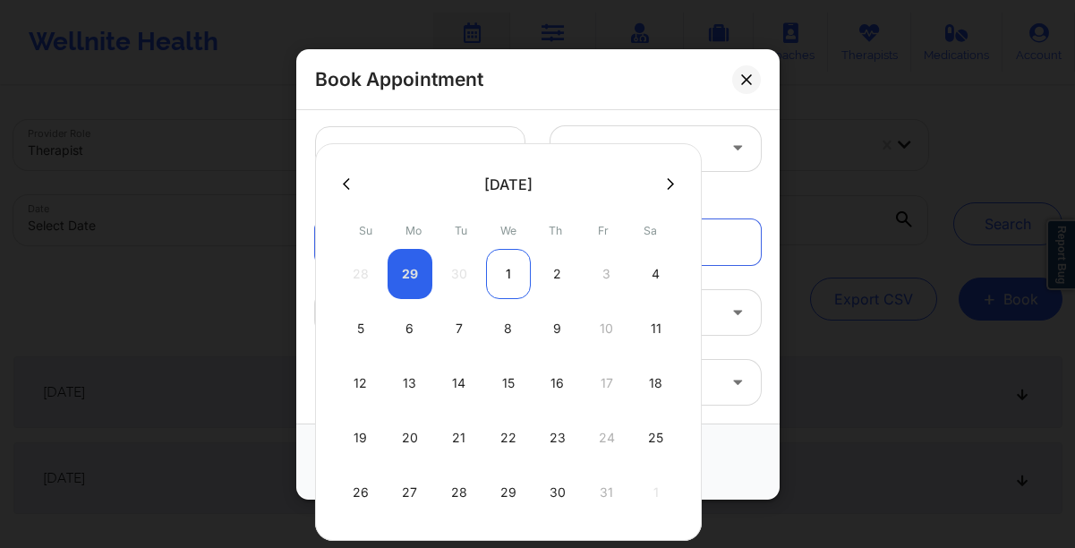
click at [498, 277] on div "1" at bounding box center [508, 274] width 45 height 50
type input "[DATE]"
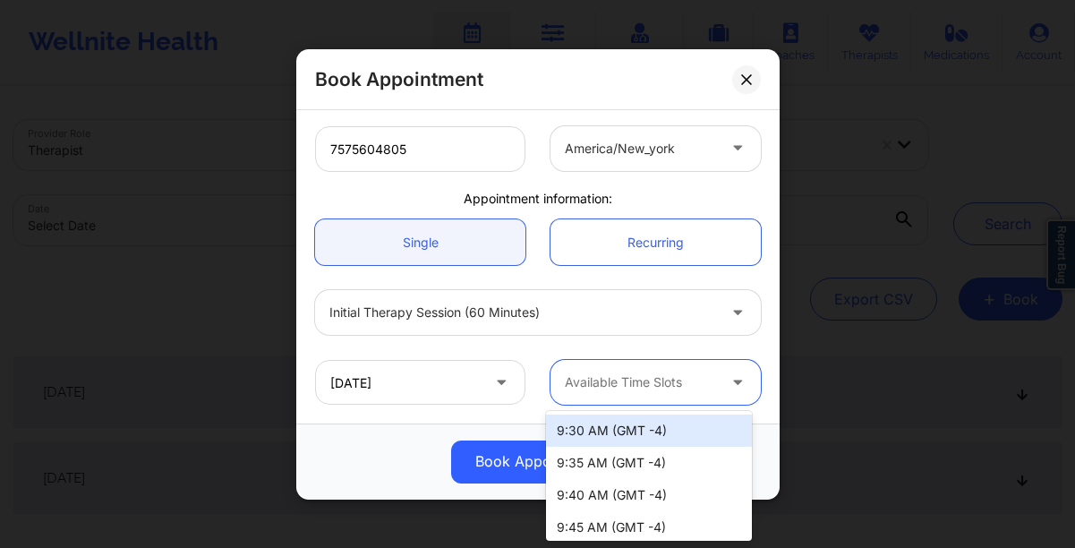
click at [624, 386] on div at bounding box center [640, 381] width 151 height 21
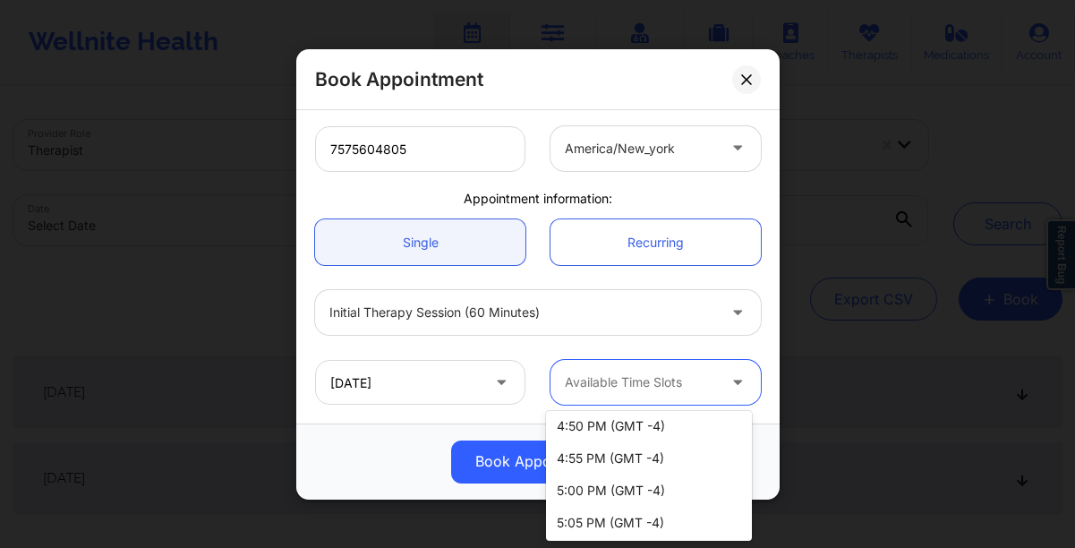
scroll to position [2863, 0]
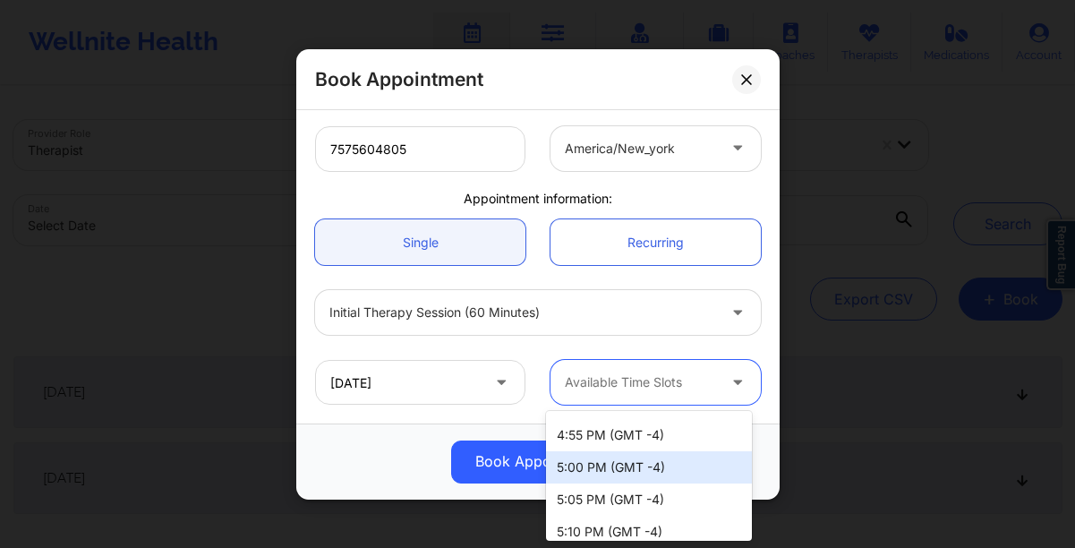
click at [615, 463] on div "5:00 PM (GMT -4)" at bounding box center [649, 467] width 206 height 32
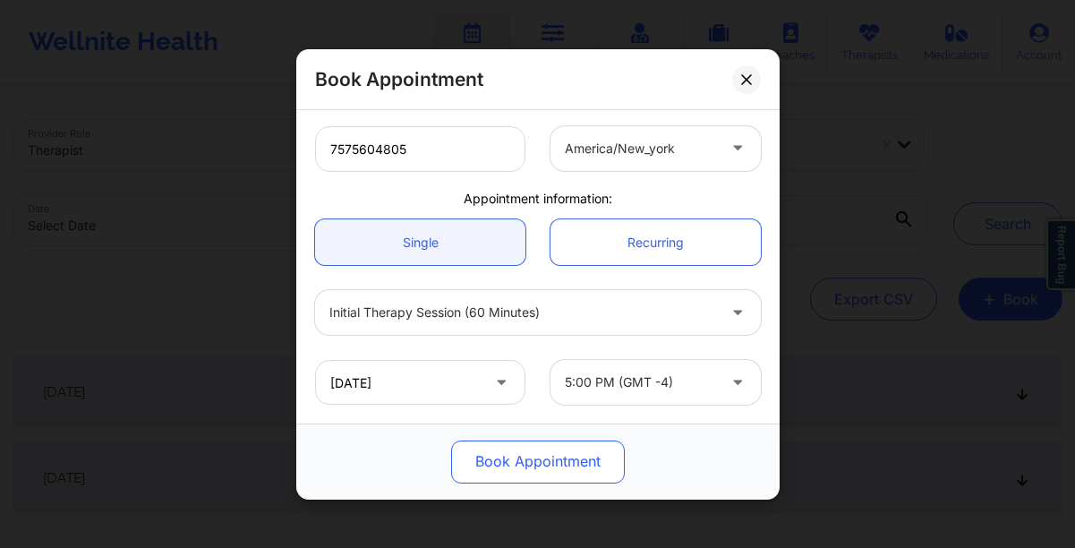
click at [586, 460] on button "Book Appointment" at bounding box center [538, 460] width 174 height 43
